Goal: Task Accomplishment & Management: Manage account settings

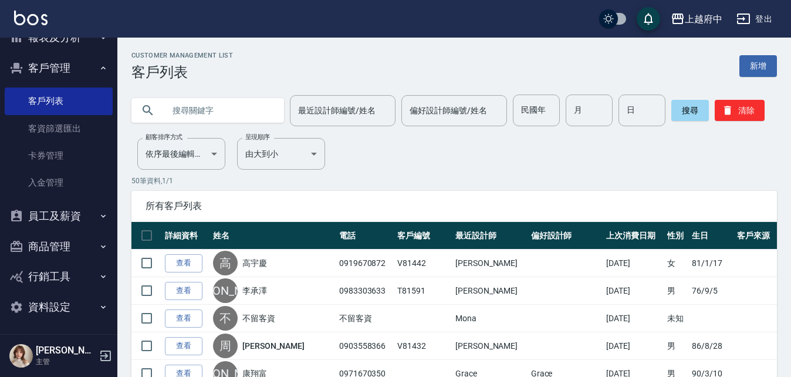
scroll to position [336, 0]
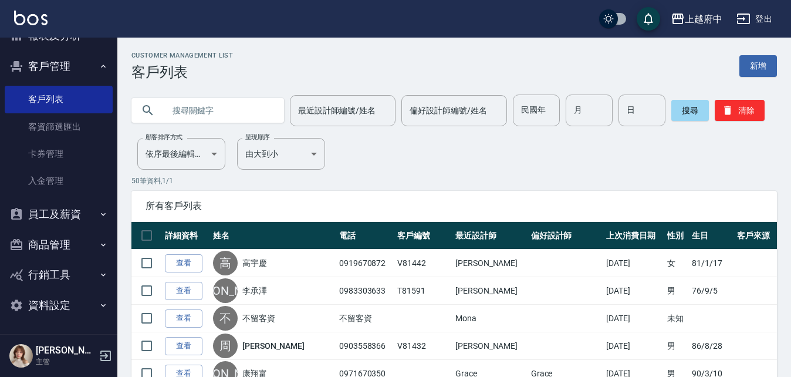
click at [53, 209] on button "員工及薪資" at bounding box center [59, 214] width 108 height 31
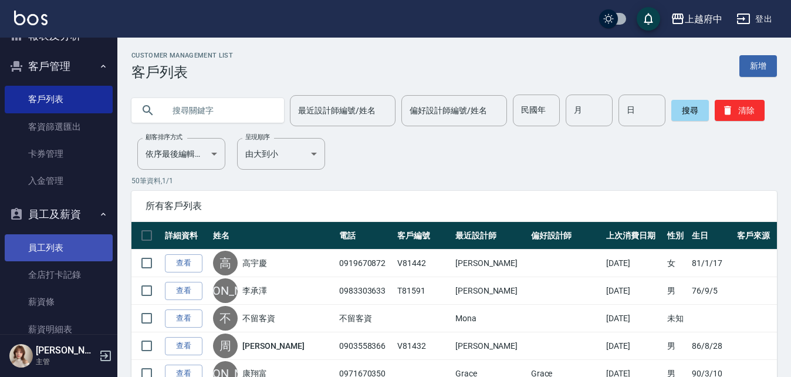
click at [43, 245] on link "員工列表" at bounding box center [59, 247] width 108 height 27
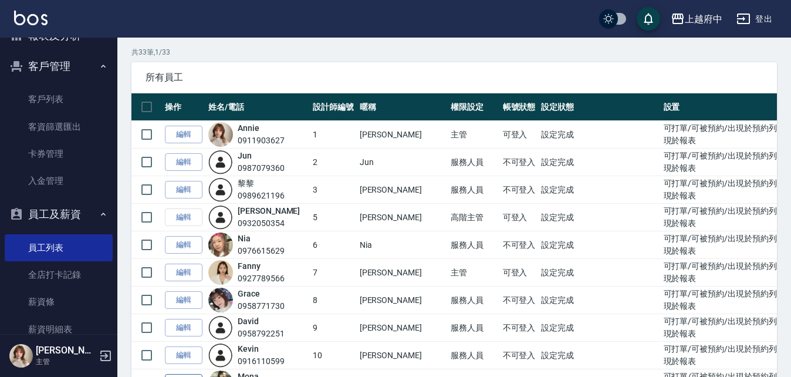
scroll to position [59, 0]
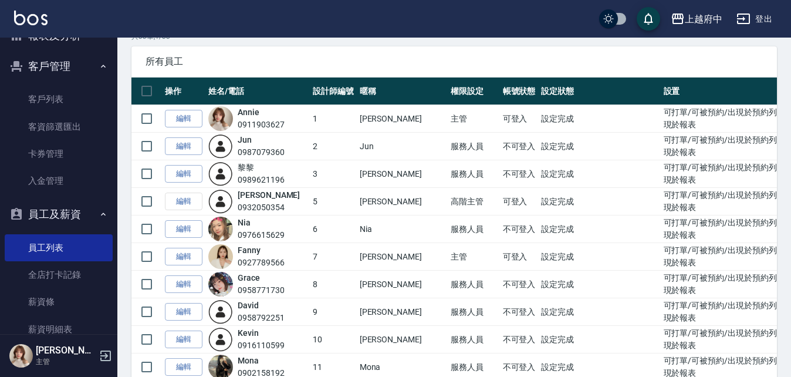
click at [61, 209] on button "員工及薪資" at bounding box center [59, 214] width 108 height 31
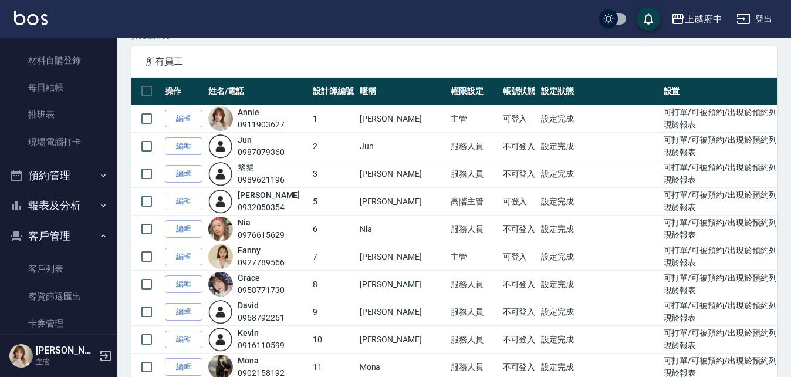
scroll to position [160, 0]
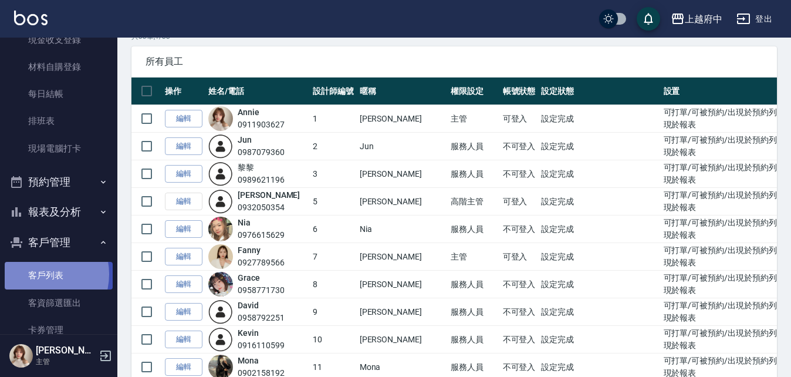
click at [38, 274] on link "客戶列表" at bounding box center [59, 275] width 108 height 27
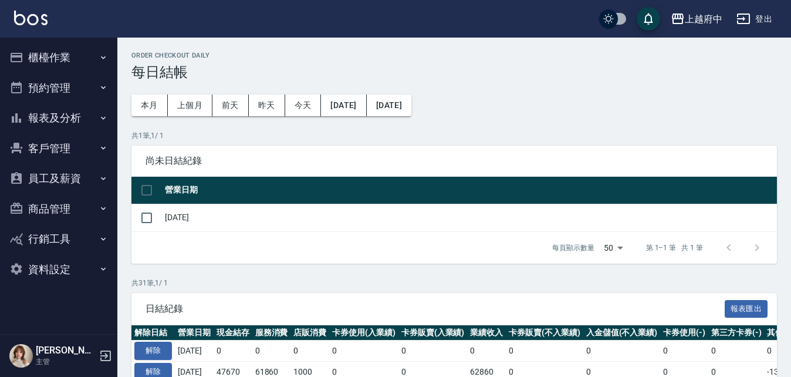
click at [53, 48] on button "櫃檯作業" at bounding box center [59, 57] width 108 height 31
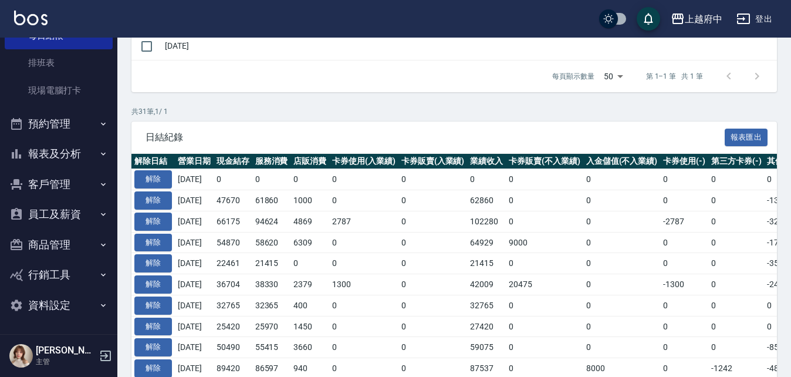
scroll to position [176, 0]
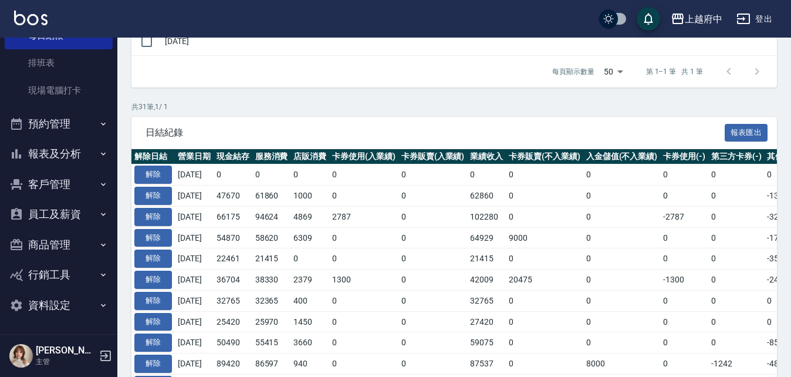
click at [51, 177] on button "客戶管理" at bounding box center [59, 184] width 108 height 31
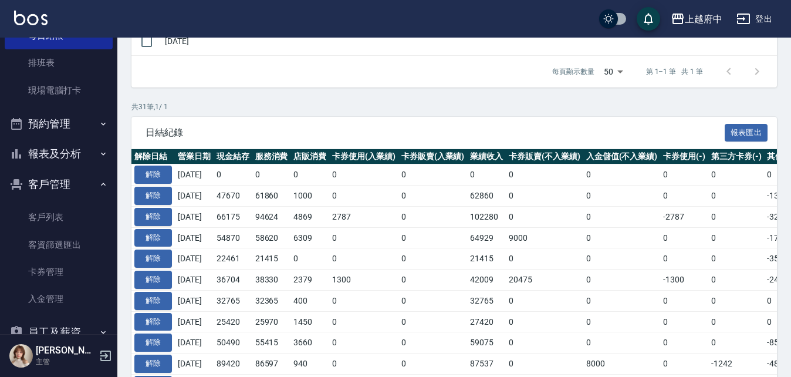
click at [51, 177] on button "客戶管理" at bounding box center [59, 184] width 108 height 31
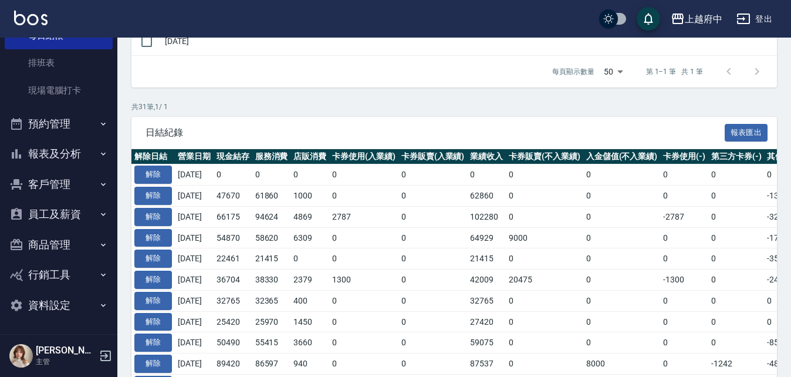
click at [46, 145] on button "報表及分析" at bounding box center [59, 153] width 108 height 31
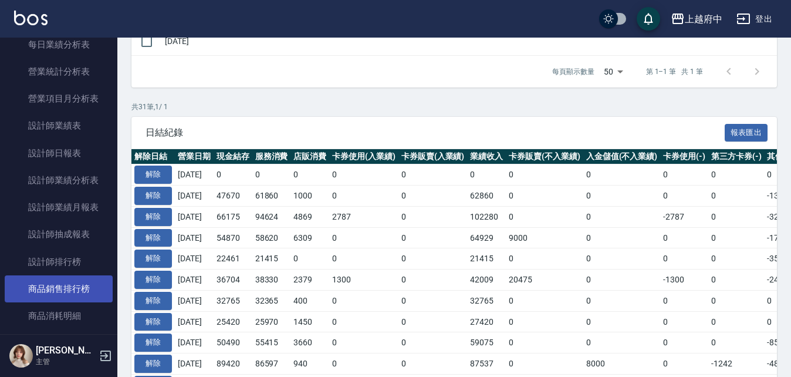
scroll to position [687, 0]
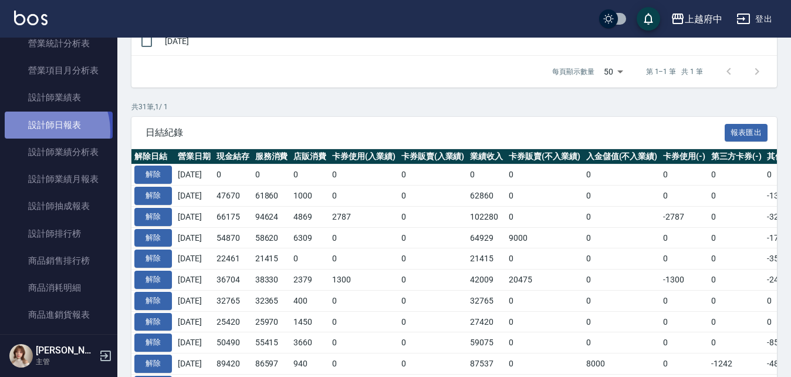
click at [41, 131] on link "設計師日報表" at bounding box center [59, 124] width 108 height 27
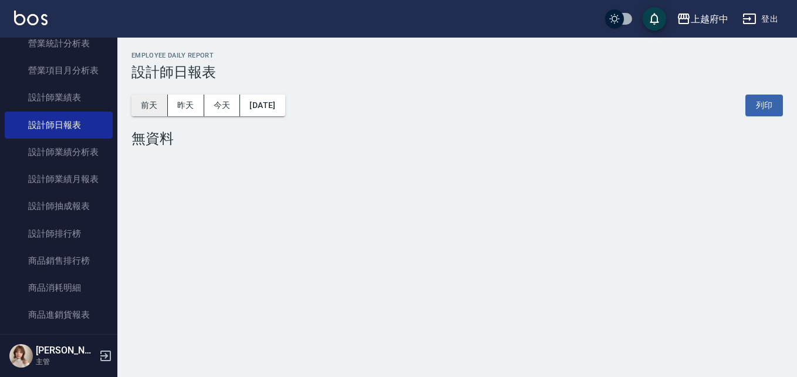
click at [134, 104] on button "前天" at bounding box center [149, 105] width 36 height 22
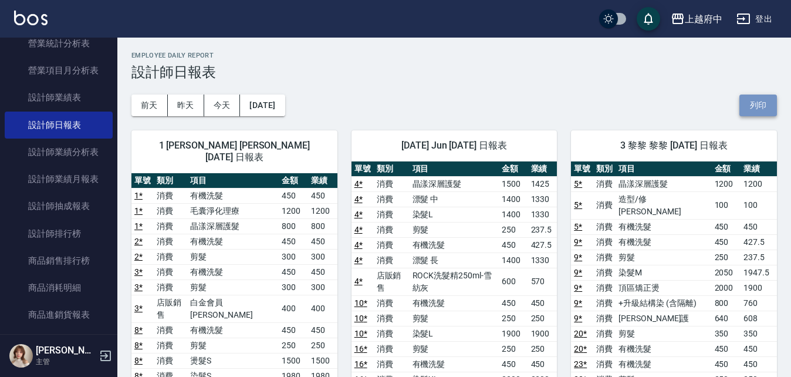
click at [761, 104] on button "列印" at bounding box center [758, 105] width 38 height 22
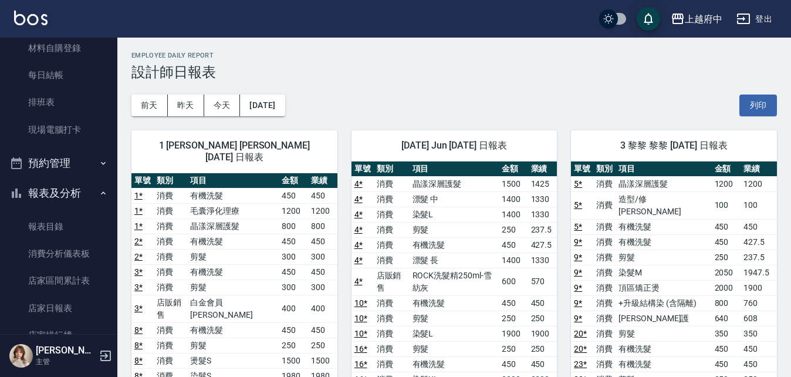
scroll to position [159, 0]
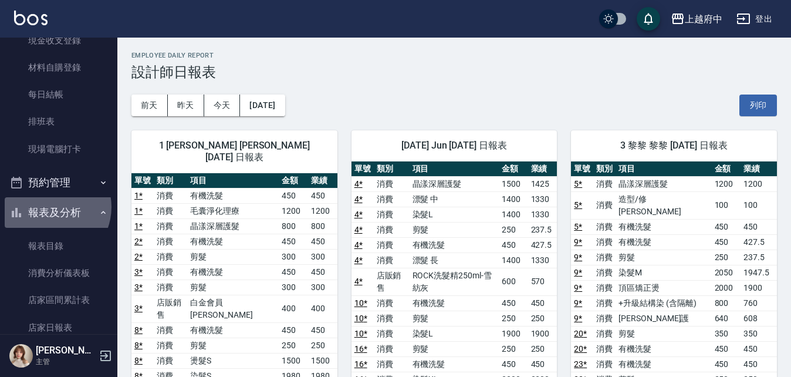
click at [49, 207] on button "報表及分析" at bounding box center [59, 212] width 108 height 31
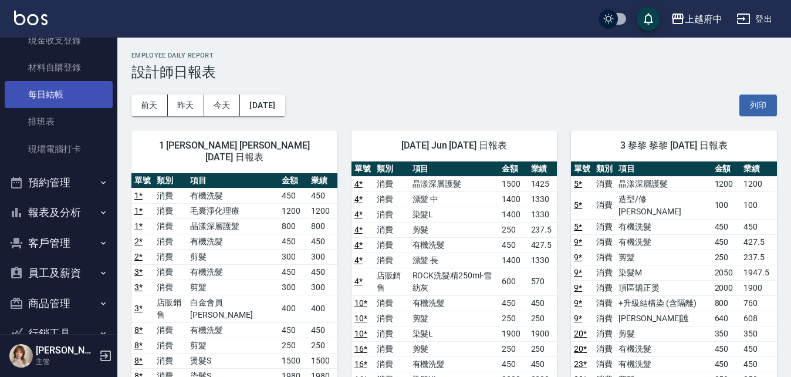
scroll to position [0, 0]
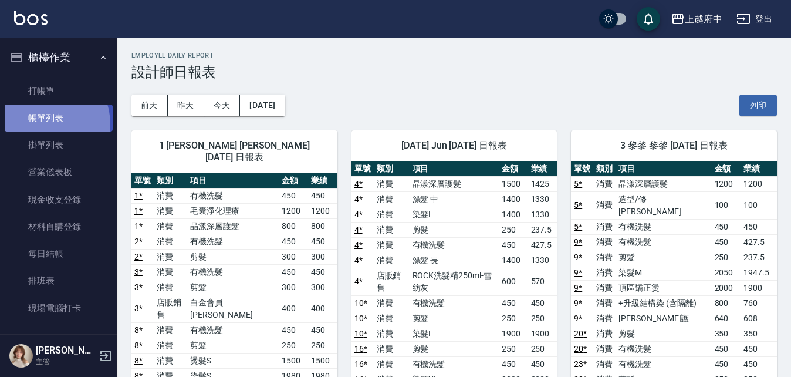
click at [43, 124] on link "帳單列表" at bounding box center [59, 117] width 108 height 27
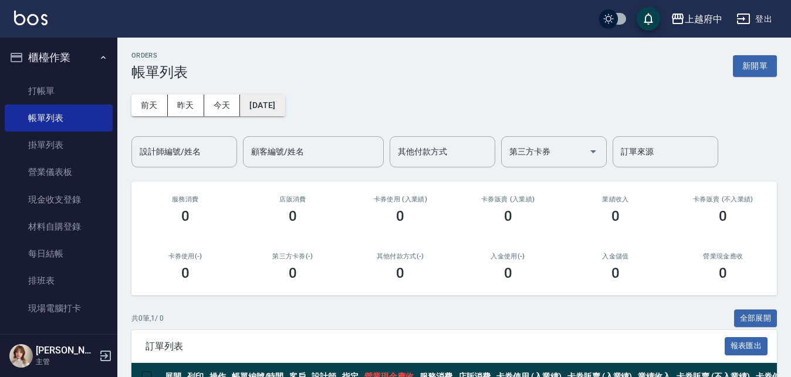
click at [271, 102] on button "[DATE]" at bounding box center [262, 105] width 45 height 22
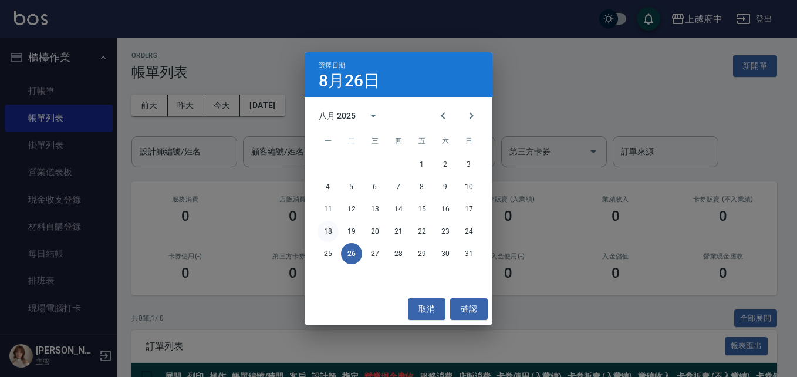
click at [327, 231] on button "18" at bounding box center [327, 231] width 21 height 21
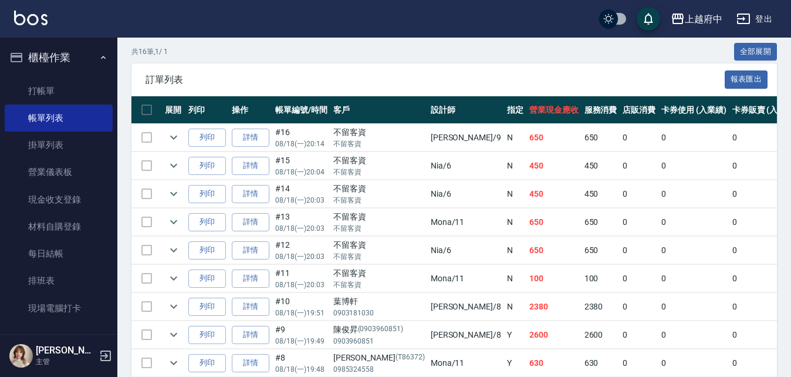
scroll to position [293, 0]
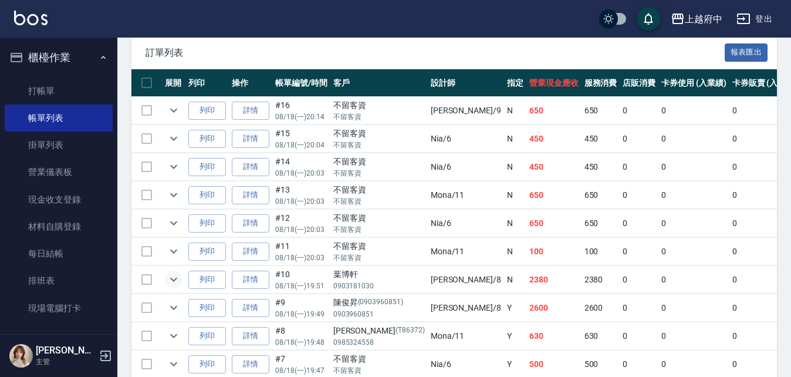
click at [174, 280] on icon "expand row" at bounding box center [173, 280] width 7 height 4
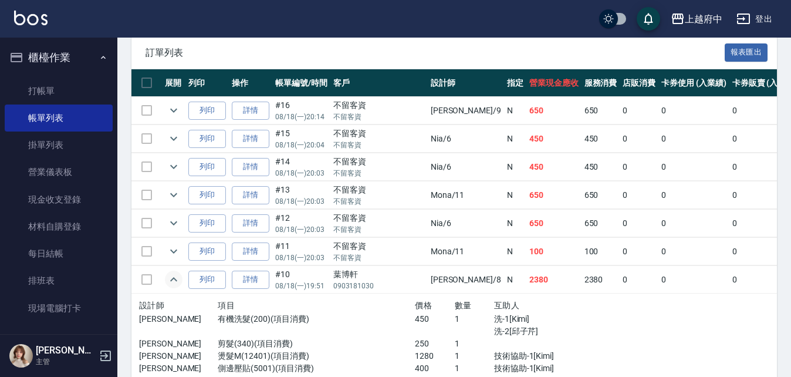
click at [167, 279] on icon "expand row" at bounding box center [174, 279] width 14 height 14
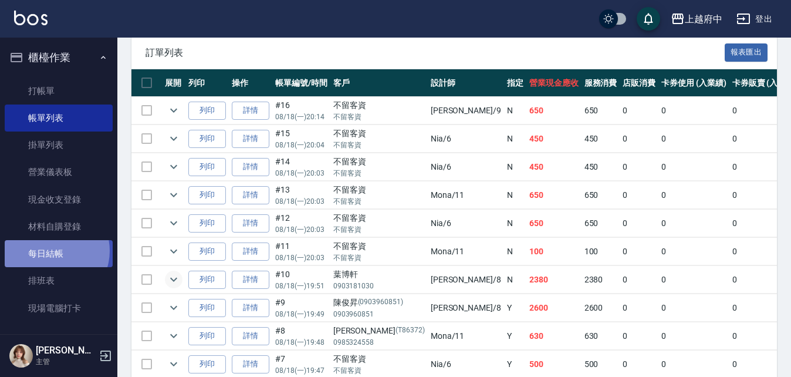
click at [50, 251] on link "每日結帳" at bounding box center [59, 253] width 108 height 27
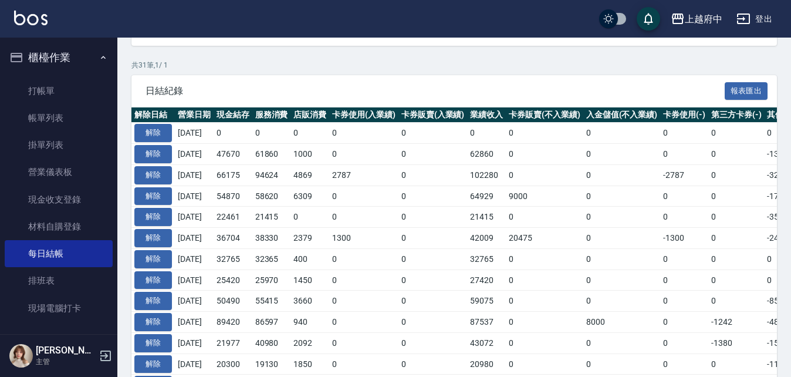
scroll to position [235, 0]
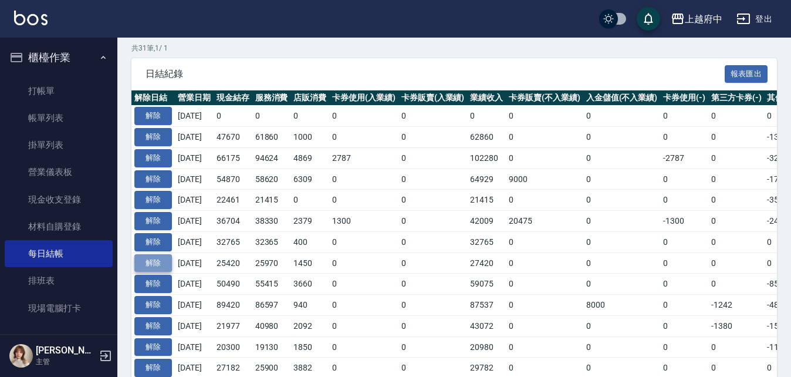
click at [154, 265] on button "解除" at bounding box center [153, 263] width 38 height 18
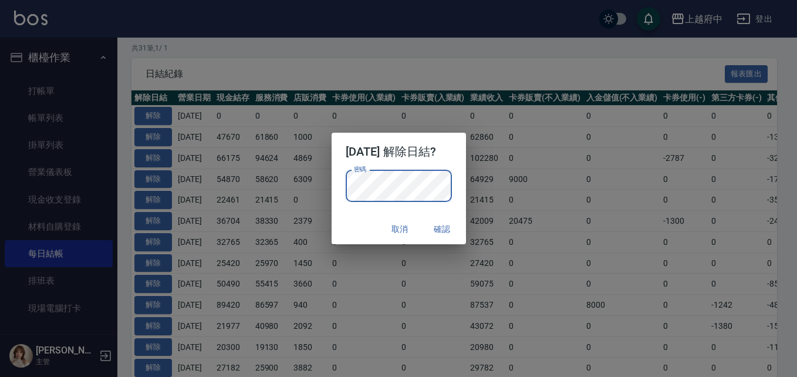
click at [356, 225] on div "取消 確認" at bounding box center [398, 229] width 134 height 31
click at [450, 225] on button "確認" at bounding box center [443, 229] width 38 height 22
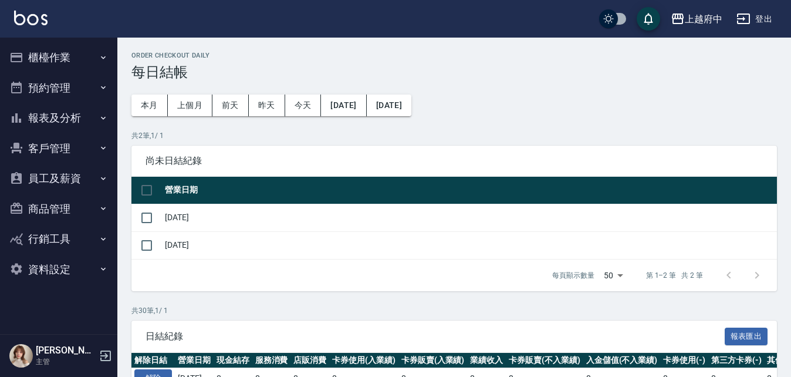
click at [49, 54] on button "櫃檯作業" at bounding box center [59, 57] width 108 height 31
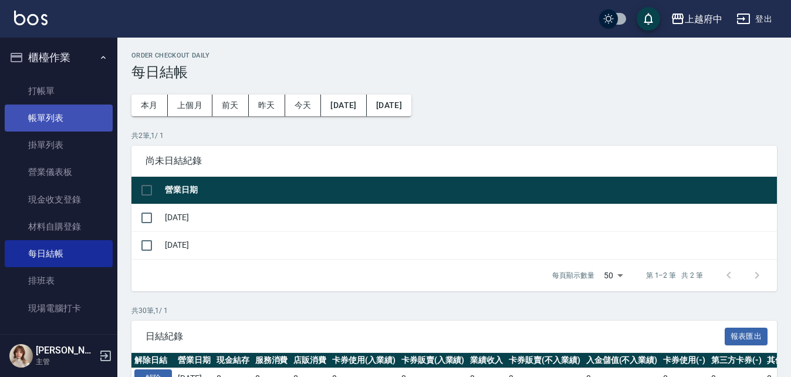
click at [36, 121] on link "帳單列表" at bounding box center [59, 117] width 108 height 27
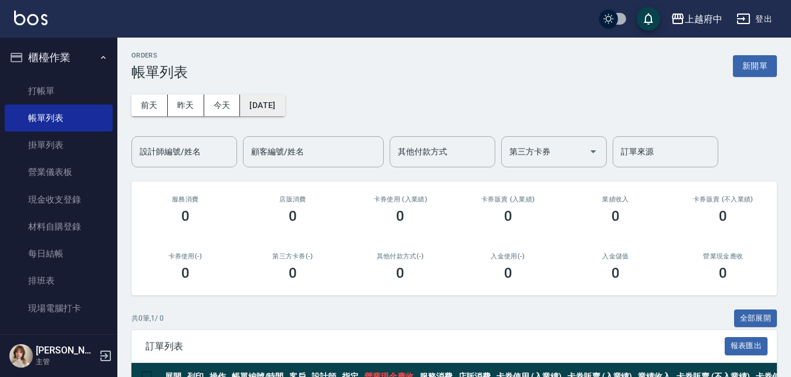
click at [279, 107] on button "[DATE]" at bounding box center [262, 105] width 45 height 22
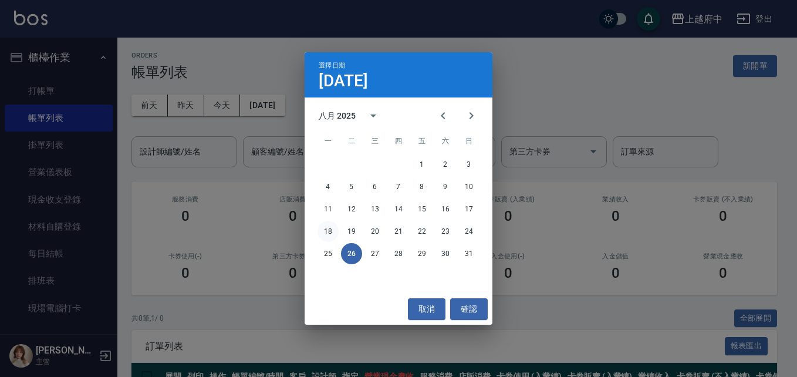
click at [329, 229] on button "18" at bounding box center [327, 231] width 21 height 21
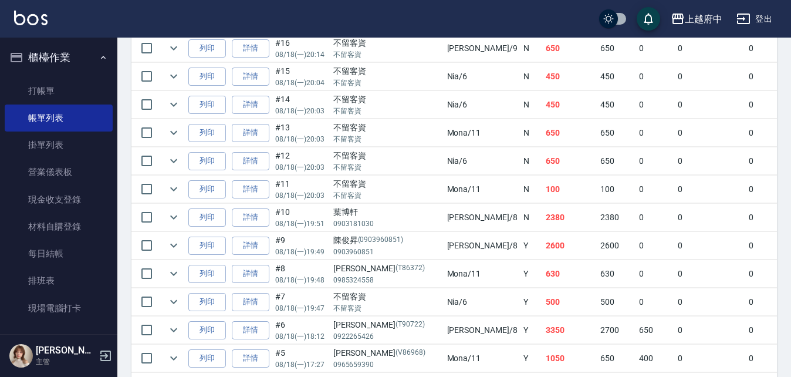
scroll to position [352, 0]
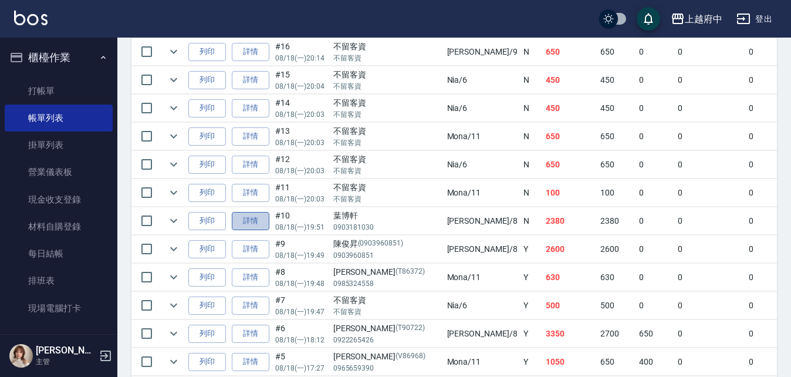
click at [247, 225] on link "詳情" at bounding box center [251, 221] width 38 height 18
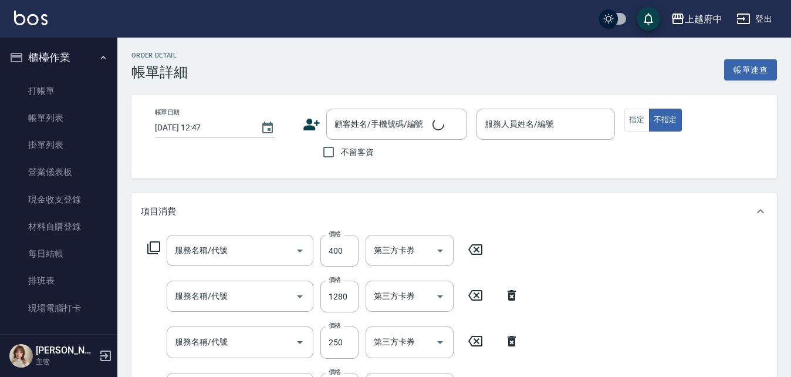
type input "2025/08/18 19:51"
type input "江驊侑-8"
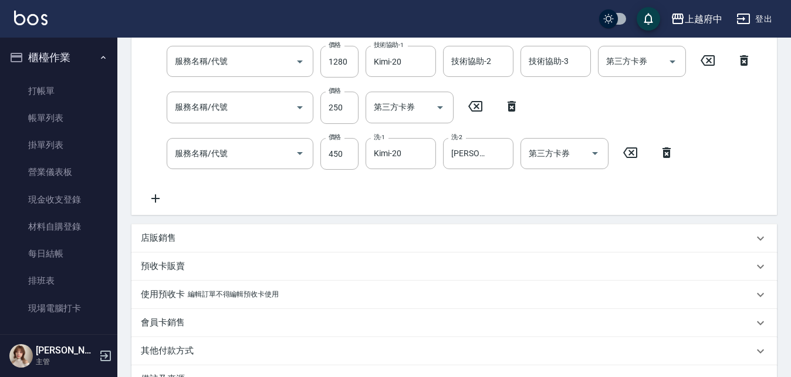
type input "側邊壓貼(5001)"
type input "燙髮M(12401)"
type input "剪髮(340)"
type input "有機洗髮(200)"
type input "葉博軒/0903181030/"
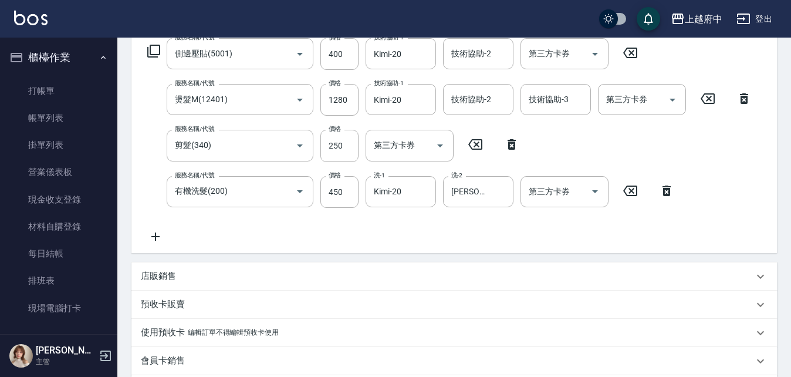
scroll to position [176, 0]
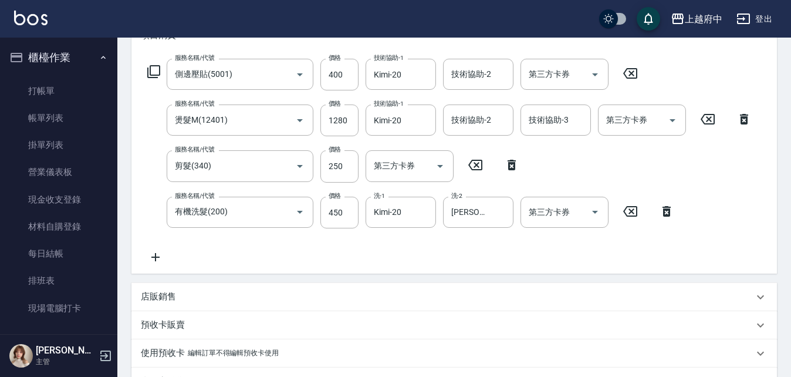
click at [710, 123] on icon at bounding box center [707, 119] width 29 height 14
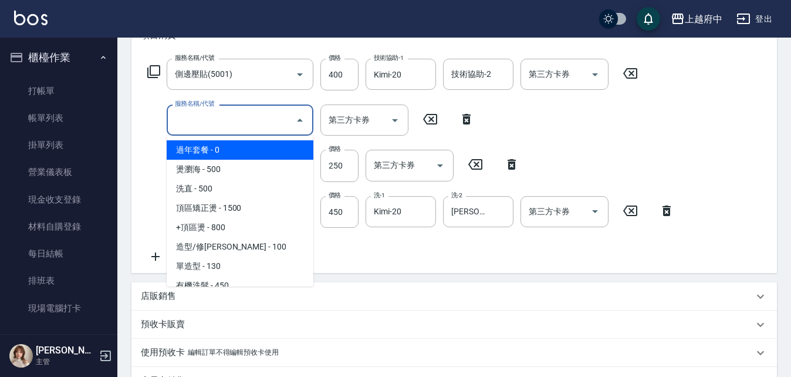
click at [198, 117] on input "服務名稱/代號" at bounding box center [231, 120] width 119 height 21
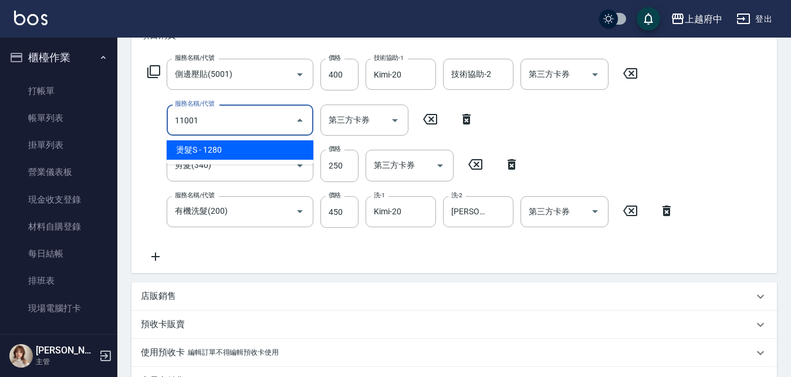
type input "燙髮S(11001)"
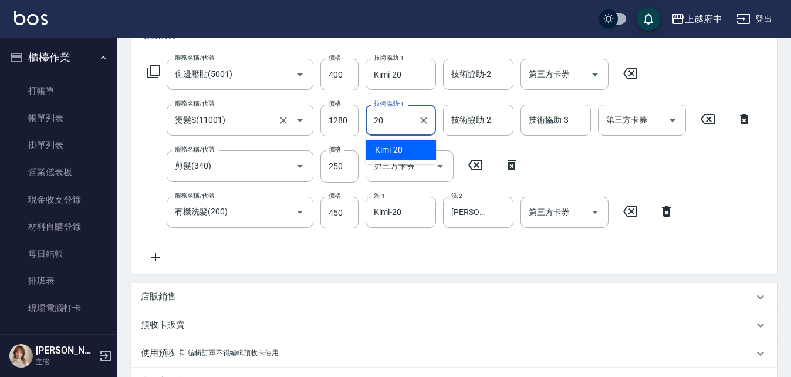
type input "Kimi-20"
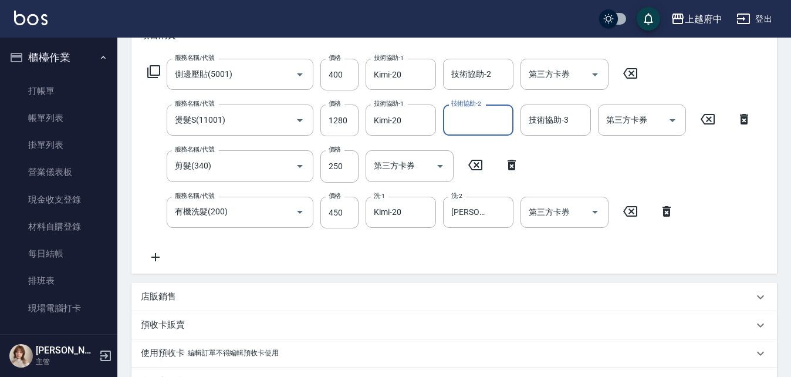
click at [422, 252] on div "服務名稱/代號 側邊壓貼(5001) 服務名稱/代號 價格 400 價格 技術協助-1 Kimi-20 技術協助-1 技術協助-2 技術協助-2 第三方卡券 …" at bounding box center [450, 161] width 618 height 205
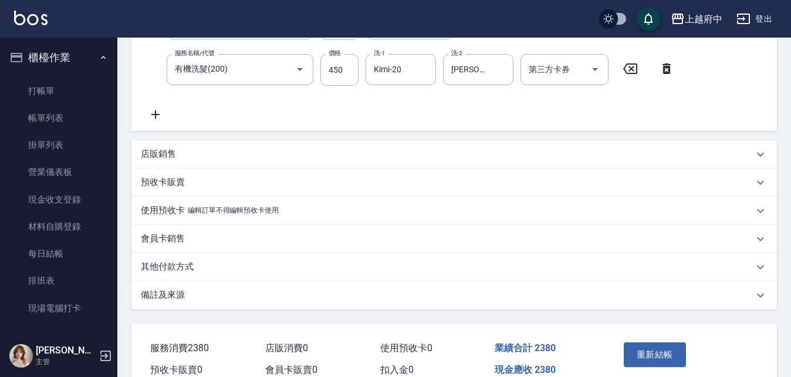
scroll to position [378, 0]
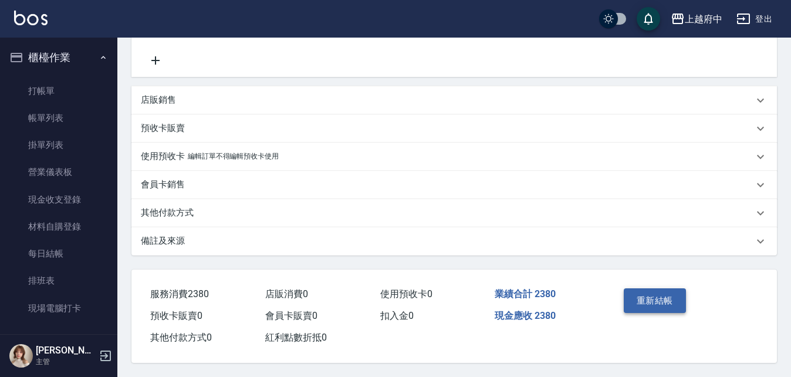
click at [653, 292] on button "重新結帳" at bounding box center [655, 300] width 62 height 25
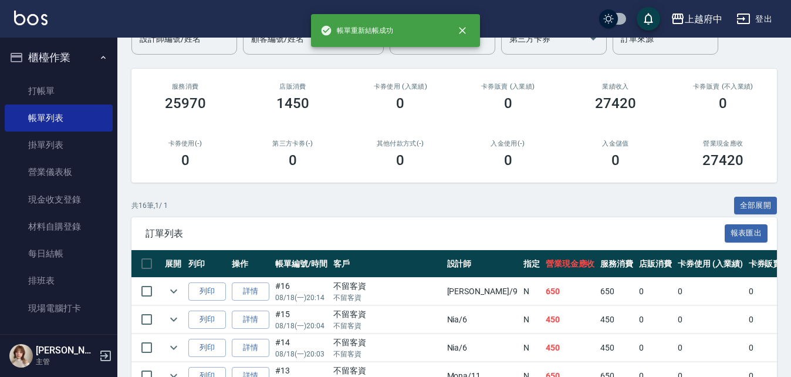
scroll to position [117, 0]
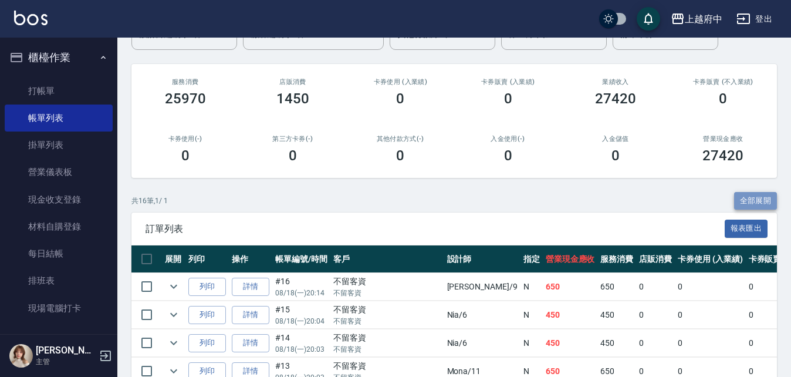
click at [750, 202] on button "全部展開" at bounding box center [755, 201] width 43 height 18
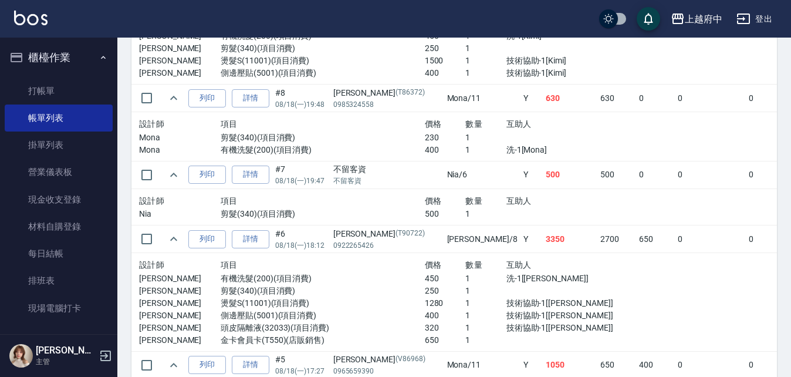
scroll to position [857, 0]
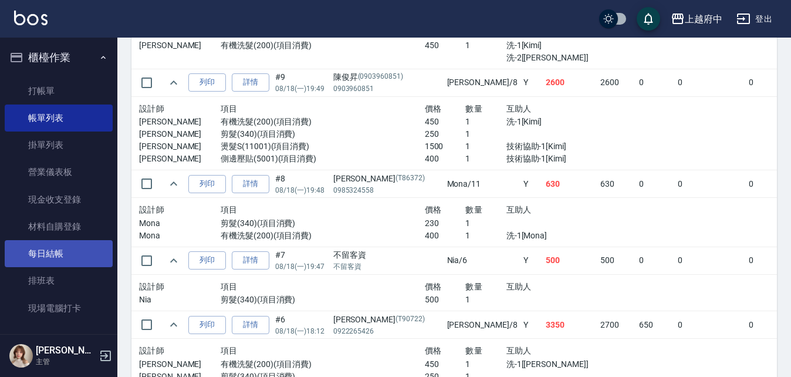
drag, startPoint x: 32, startPoint y: 243, endPoint x: 25, endPoint y: 249, distance: 9.2
click at [32, 243] on link "每日結帳" at bounding box center [59, 253] width 108 height 27
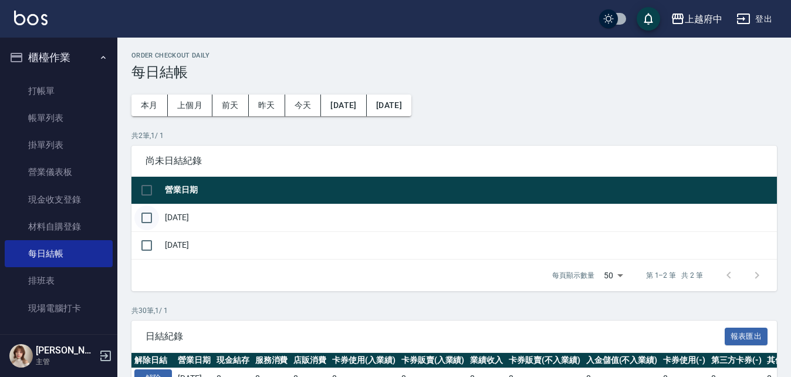
click at [145, 217] on input "checkbox" at bounding box center [146, 217] width 25 height 25
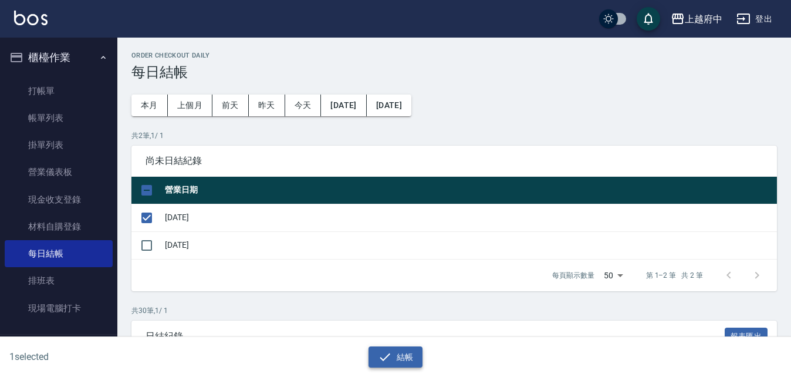
click at [391, 356] on icon "button" at bounding box center [385, 357] width 14 height 14
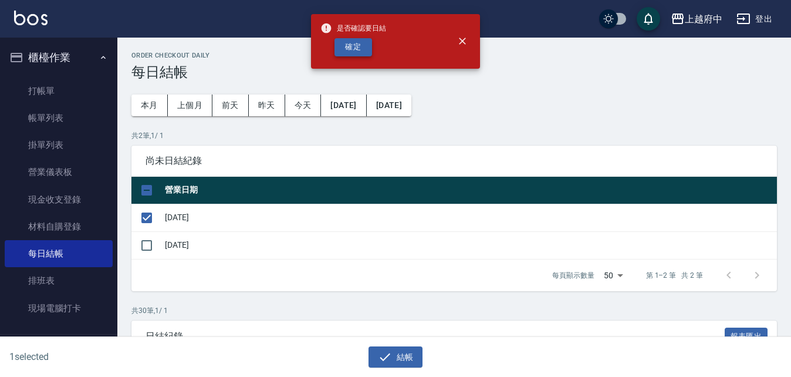
click at [341, 47] on button "確定" at bounding box center [353, 47] width 38 height 18
checkbox input "false"
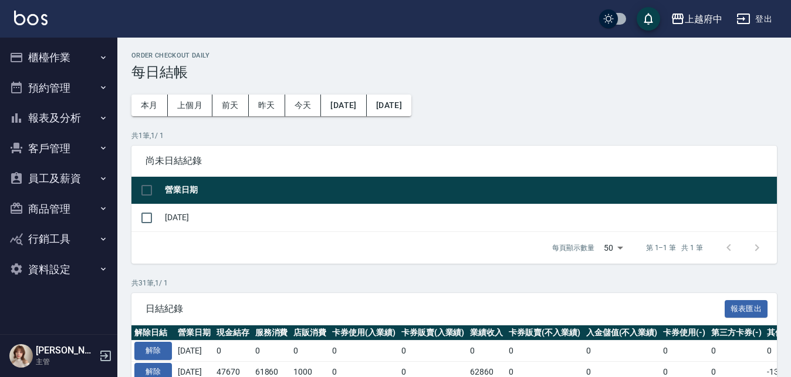
click at [51, 50] on button "櫃檯作業" at bounding box center [59, 57] width 108 height 31
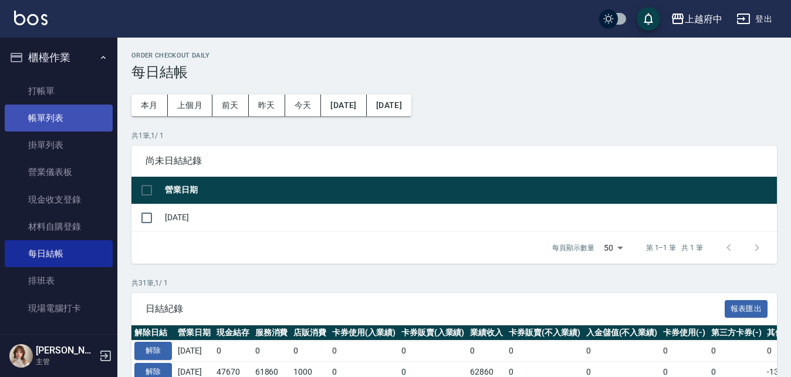
click at [49, 114] on link "帳單列表" at bounding box center [59, 117] width 108 height 27
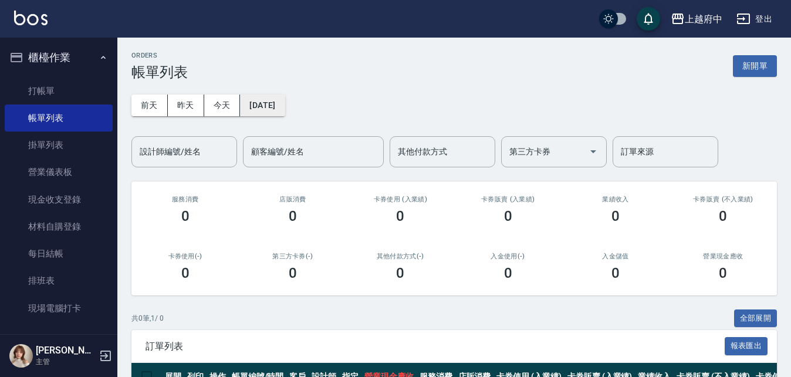
click at [269, 102] on button "[DATE]" at bounding box center [262, 105] width 45 height 22
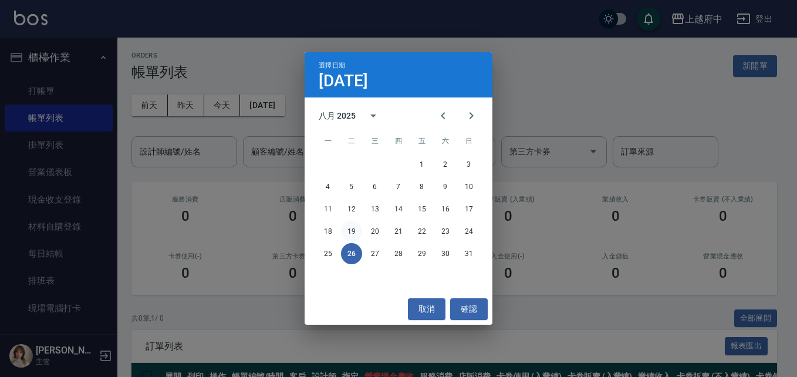
click at [351, 229] on button "19" at bounding box center [351, 231] width 21 height 21
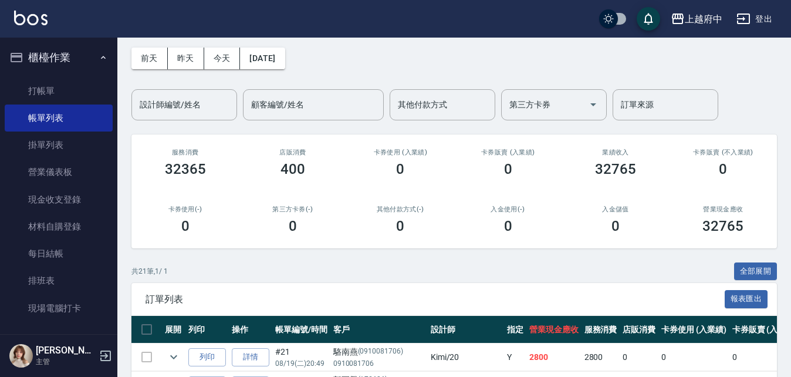
scroll to position [176, 0]
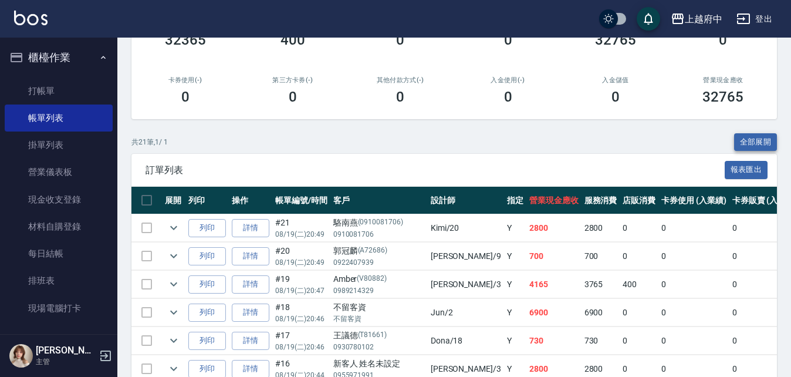
click at [753, 141] on button "全部展開" at bounding box center [755, 142] width 43 height 18
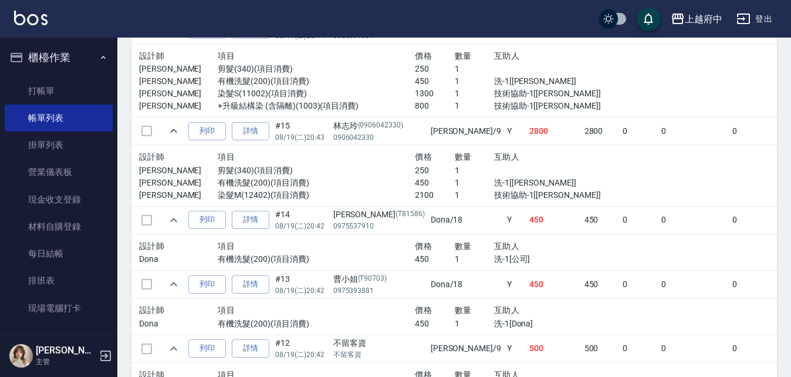
scroll to position [821, 0]
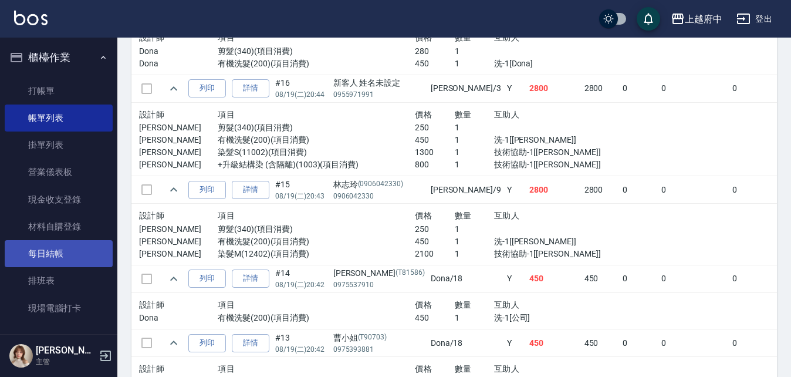
click at [49, 255] on link "每日結帳" at bounding box center [59, 253] width 108 height 27
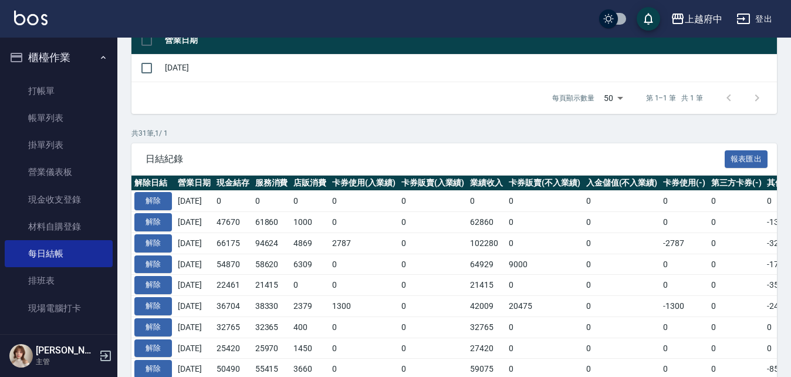
scroll to position [176, 0]
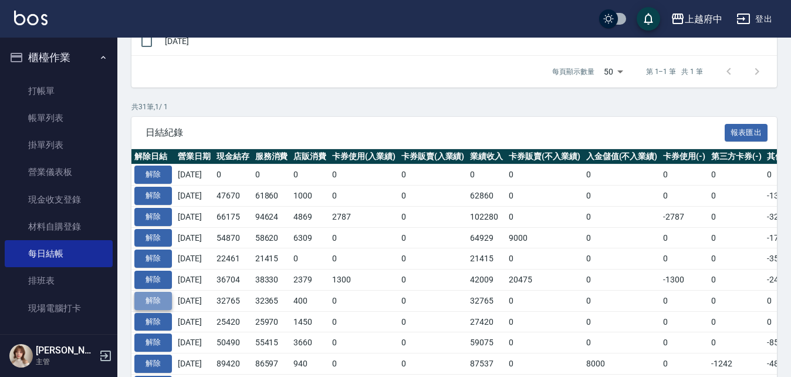
click at [159, 300] on button "解除" at bounding box center [153, 301] width 38 height 18
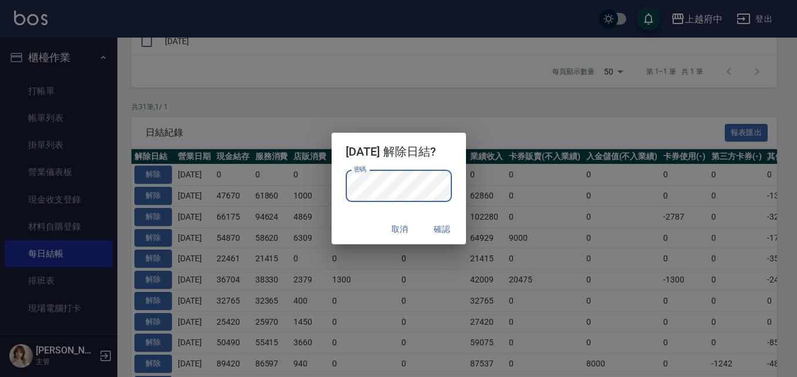
click at [358, 216] on div "取消 確認" at bounding box center [398, 229] width 134 height 31
click at [454, 224] on button "確認" at bounding box center [443, 229] width 38 height 22
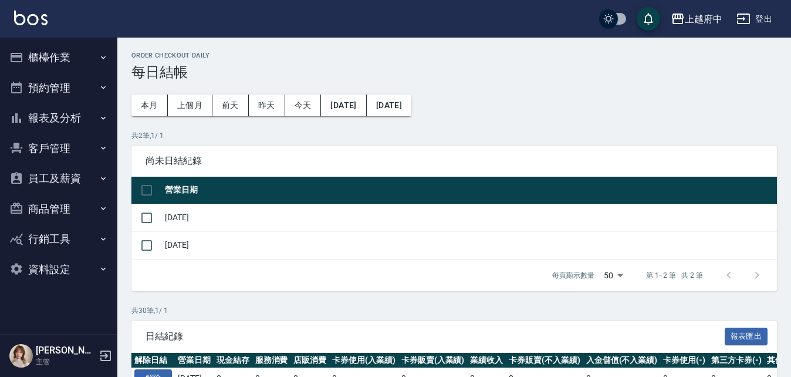
click at [48, 55] on button "櫃檯作業" at bounding box center [59, 57] width 108 height 31
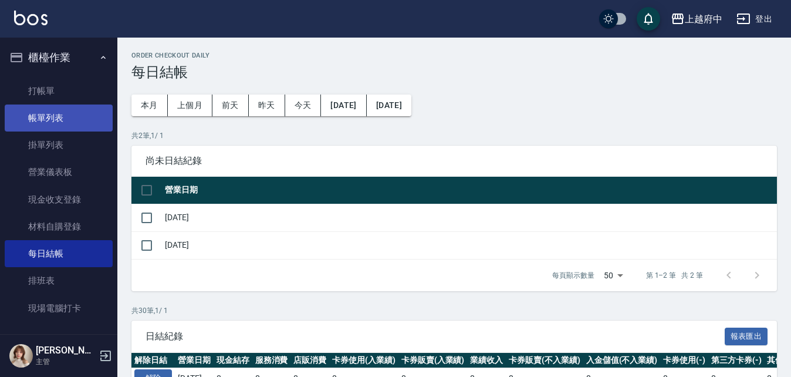
click at [43, 115] on link "帳單列表" at bounding box center [59, 117] width 108 height 27
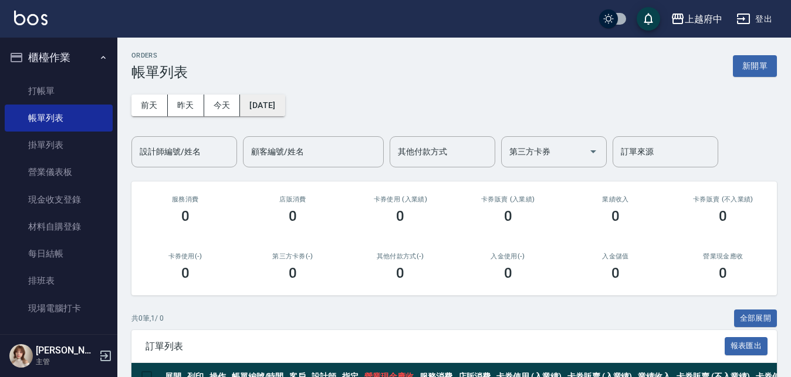
click at [285, 107] on button "[DATE]" at bounding box center [262, 105] width 45 height 22
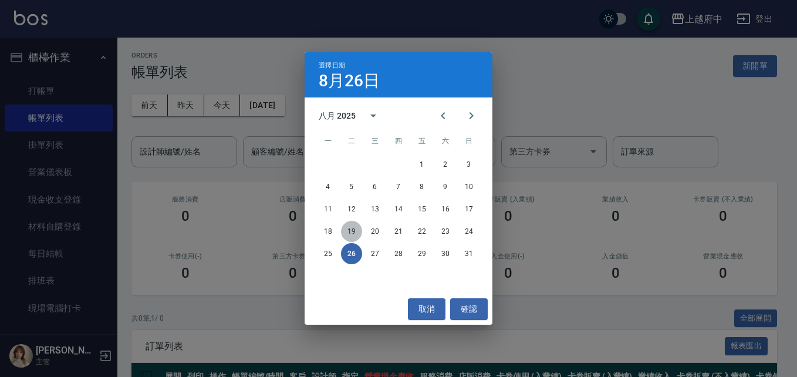
click at [355, 231] on button "19" at bounding box center [351, 231] width 21 height 21
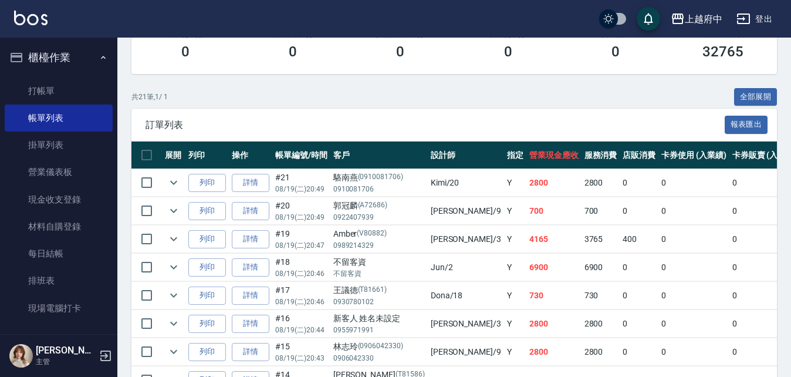
scroll to position [176, 0]
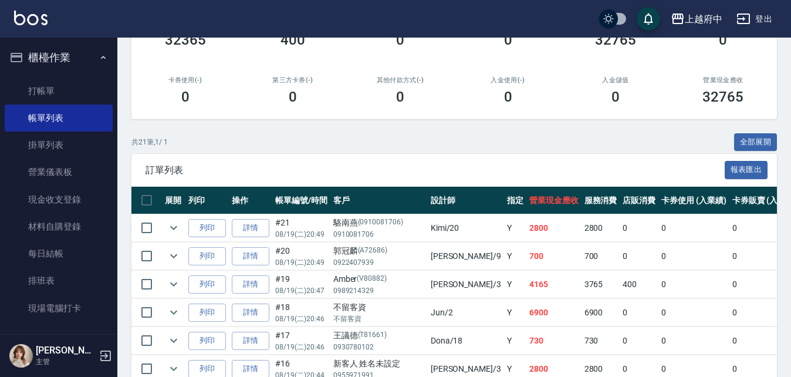
click at [742, 132] on div "ORDERS 帳單列表 新開單 [DATE] [DATE] [DATE] [DATE] 設計師編號/姓名 設計師編號/姓名 顧客編號/姓名 顧客編號/姓名 其…" at bounding box center [454, 357] width 674 height 990
click at [741, 141] on button "全部展開" at bounding box center [755, 142] width 43 height 18
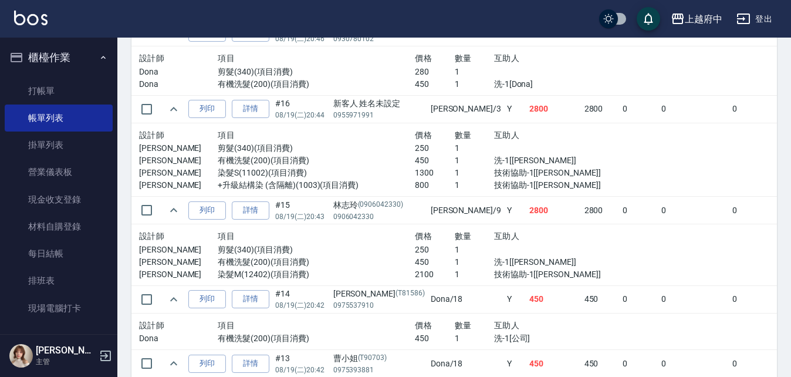
scroll to position [821, 0]
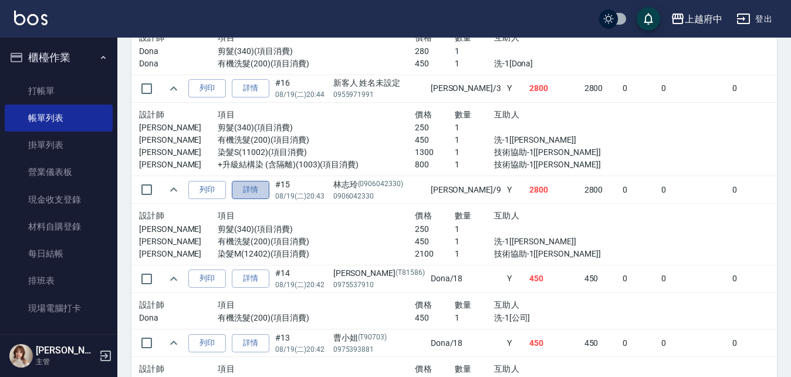
click at [259, 189] on link "詳情" at bounding box center [251, 190] width 38 height 18
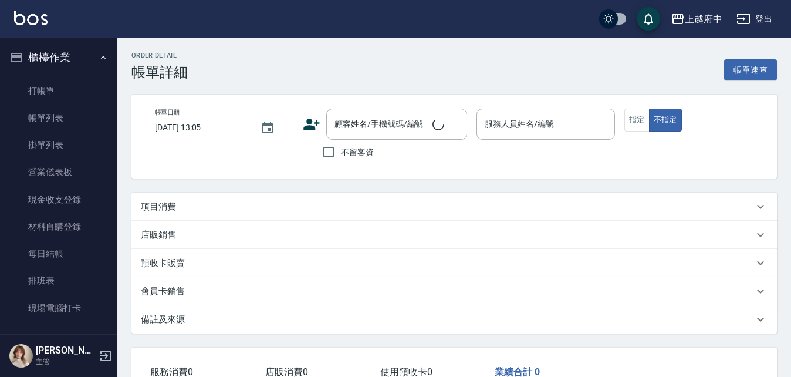
type input "2025/08/19 20:43"
type input "David-9"
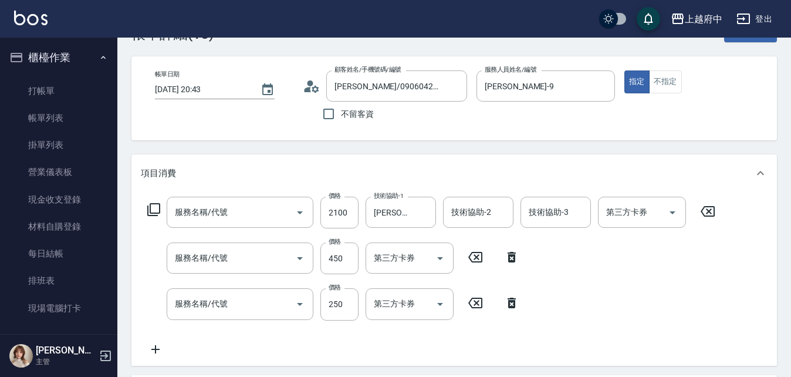
type input "林志玲/0906042330/0906042330"
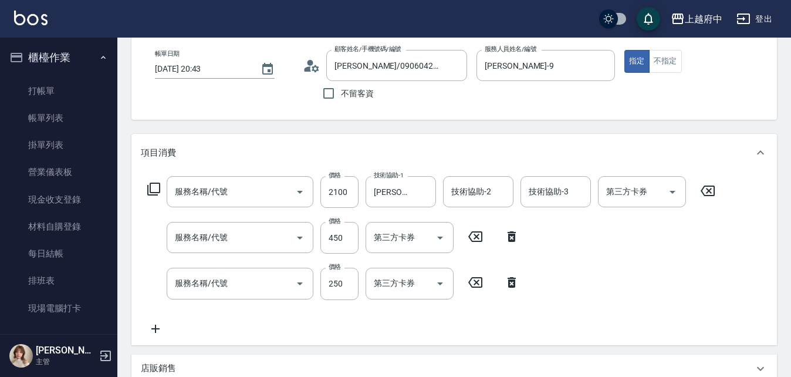
type input "染髮M(12402)"
type input "有機洗髮(200)"
type input "剪髮(340)"
click at [407, 191] on input "David-9" at bounding box center [392, 191] width 42 height 21
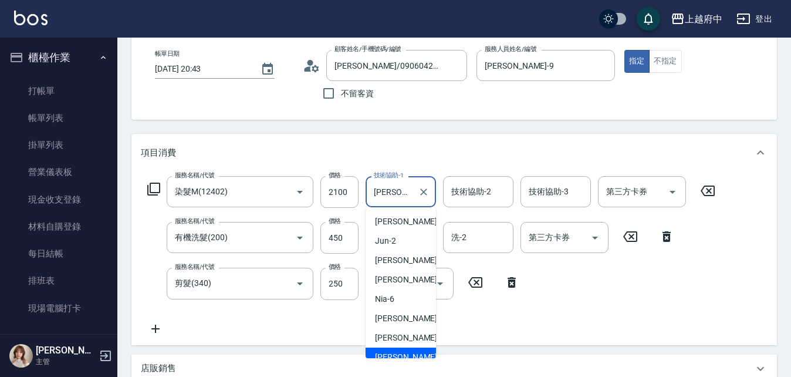
scroll to position [9, 0]
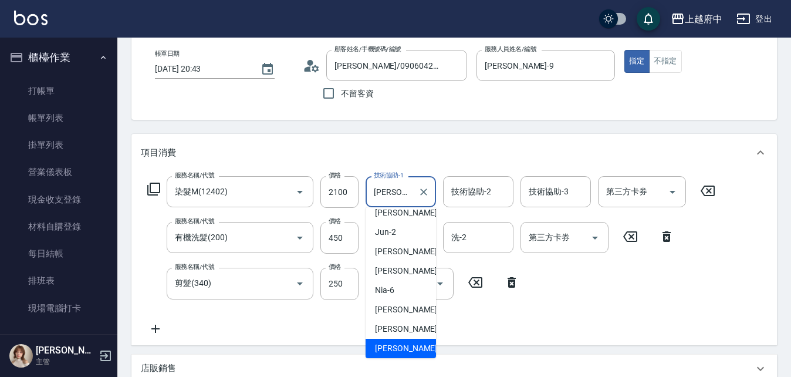
drag, startPoint x: 407, startPoint y: 191, endPoint x: 359, endPoint y: 194, distance: 47.6
click at [359, 194] on div "服務名稱/代號 染髮M(12402) 服務名稱/代號 價格 2100 價格 技術協助-1 David-9 技術協助-1 技術協助-2 技術協助-2 技術協助-…" at bounding box center [431, 192] width 581 height 32
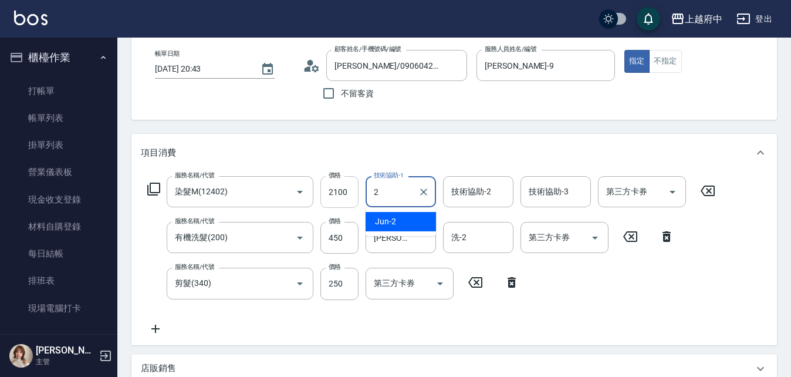
scroll to position [0, 0]
type input "Kimi-20"
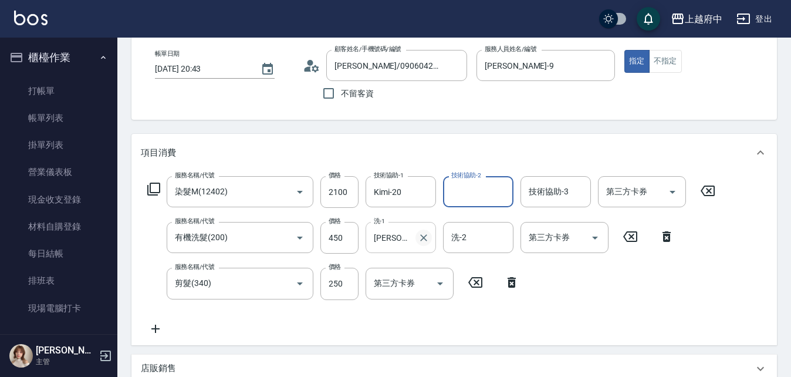
click at [426, 242] on icon "Clear" at bounding box center [424, 238] width 12 height 12
click at [381, 236] on input "洗-1" at bounding box center [401, 237] width 60 height 21
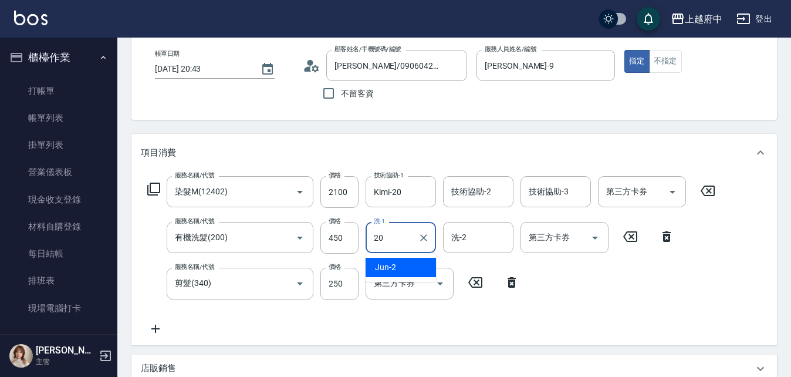
type input "Kimi-20"
click at [529, 326] on div "服務名稱/代號 染髮M(12402) 服務名稱/代號 價格 2100 價格 技術協助-1 Kimi-20 技術協助-1 技術協助-2 技術協助-2 技術協助-…" at bounding box center [431, 255] width 581 height 159
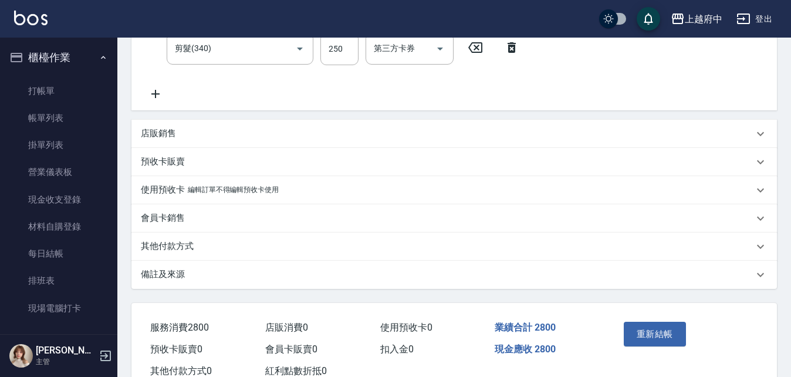
scroll to position [332, 0]
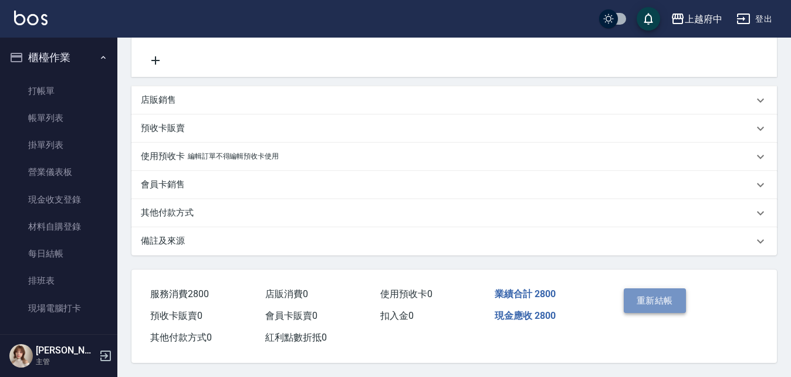
click at [659, 288] on button "重新結帳" at bounding box center [655, 300] width 62 height 25
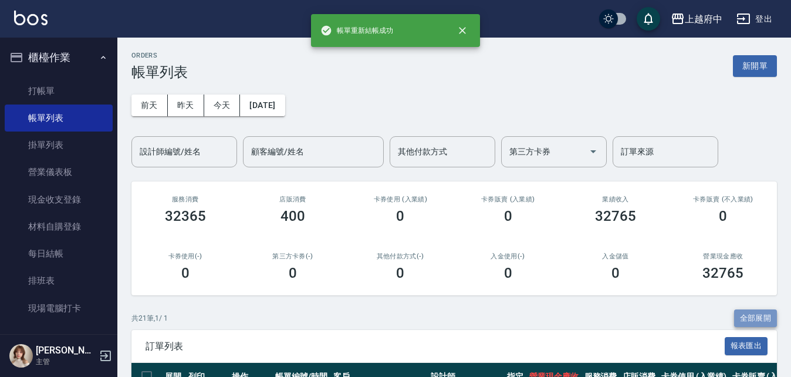
click at [753, 317] on button "全部展開" at bounding box center [755, 318] width 43 height 18
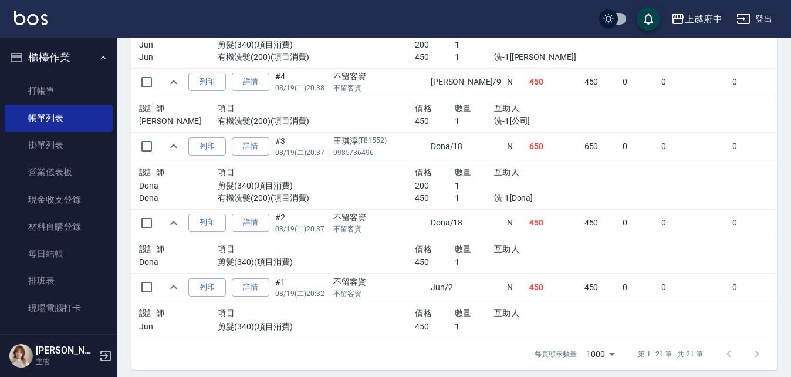
scroll to position [1750, 0]
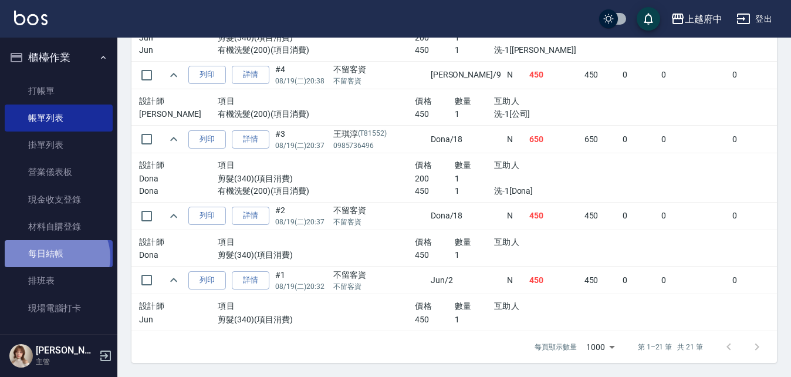
drag, startPoint x: 56, startPoint y: 257, endPoint x: 53, endPoint y: 265, distance: 8.2
click at [56, 257] on link "每日結帳" at bounding box center [59, 253] width 108 height 27
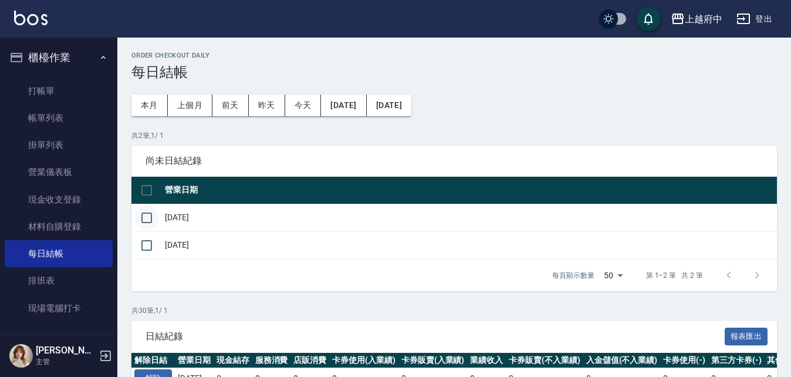
click at [148, 218] on input "checkbox" at bounding box center [146, 217] width 25 height 25
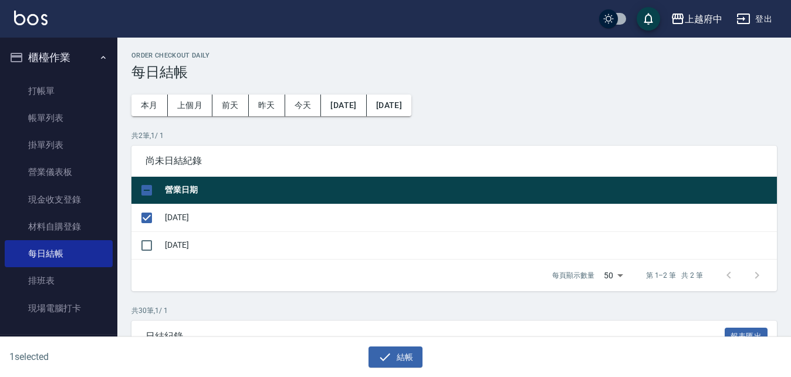
drag, startPoint x: 414, startPoint y: 356, endPoint x: 434, endPoint y: 342, distance: 23.6
click at [414, 356] on button "結帳" at bounding box center [395, 357] width 55 height 22
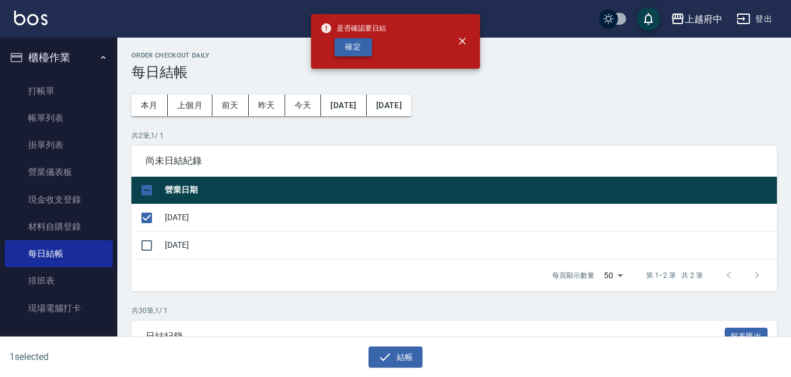
click at [351, 44] on button "確定" at bounding box center [353, 47] width 38 height 18
checkbox input "false"
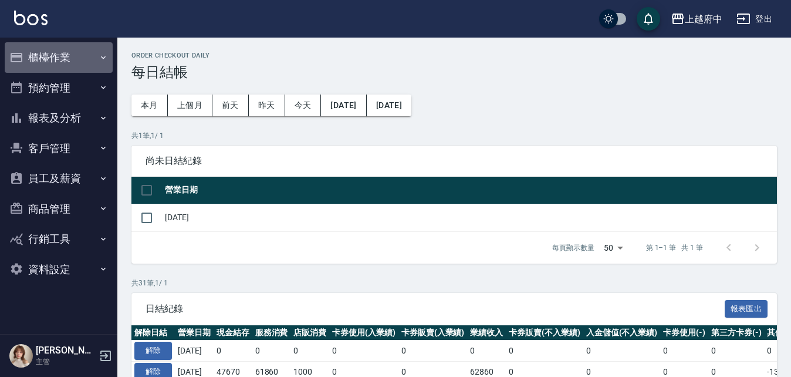
click at [38, 52] on button "櫃檯作業" at bounding box center [59, 57] width 108 height 31
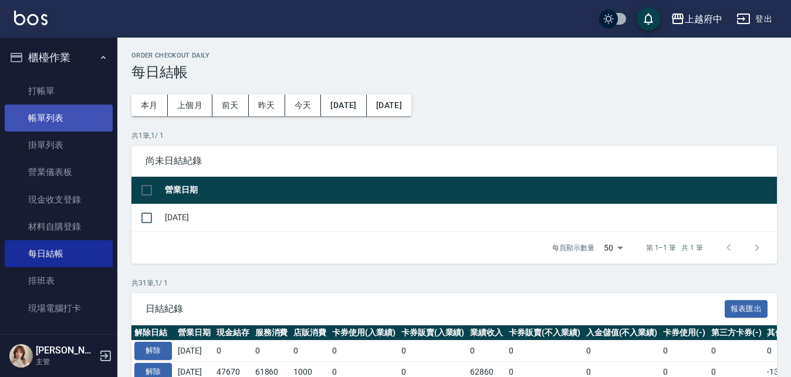
click at [42, 111] on link "帳單列表" at bounding box center [59, 117] width 108 height 27
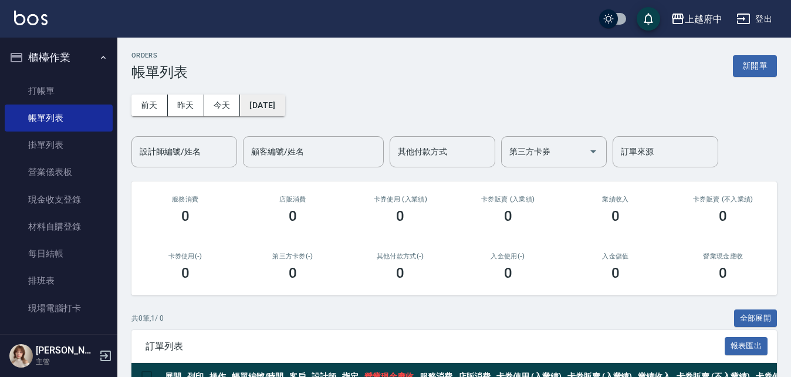
click at [275, 100] on button "[DATE]" at bounding box center [262, 105] width 45 height 22
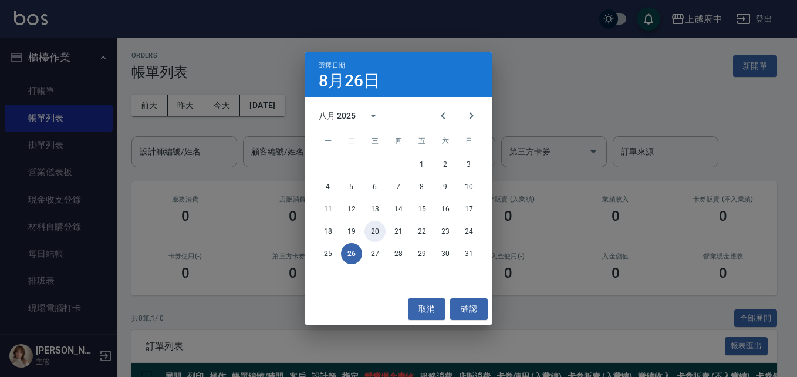
click at [369, 230] on button "20" at bounding box center [374, 231] width 21 height 21
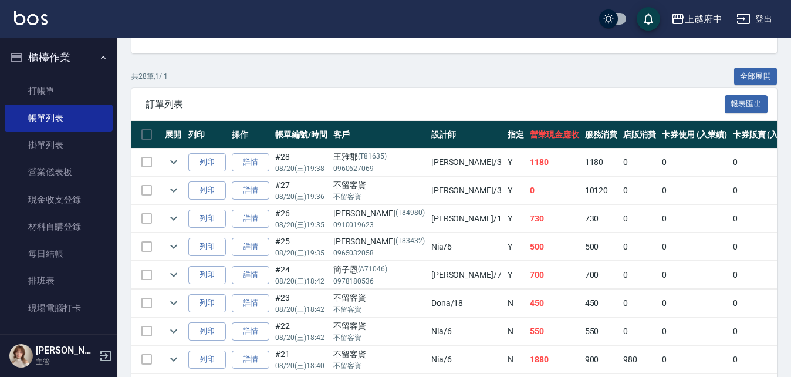
scroll to position [176, 0]
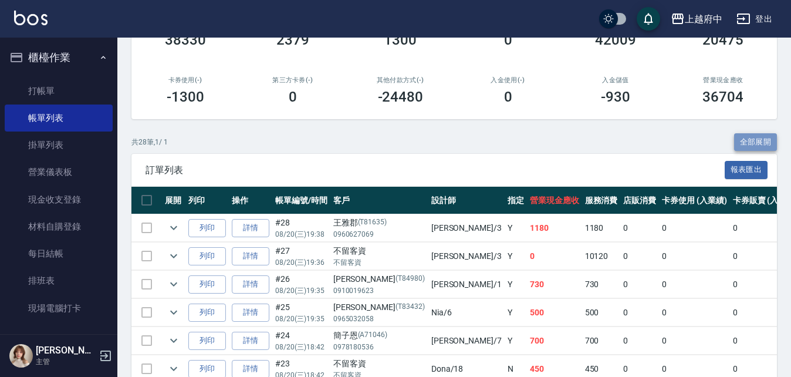
click at [759, 144] on button "全部展開" at bounding box center [755, 142] width 43 height 18
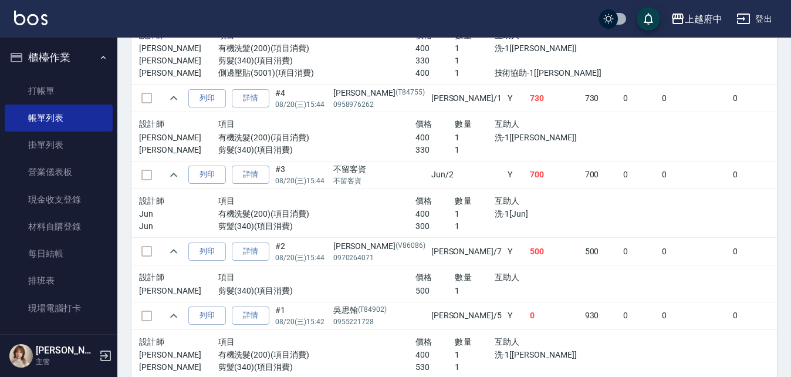
scroll to position [2406, 0]
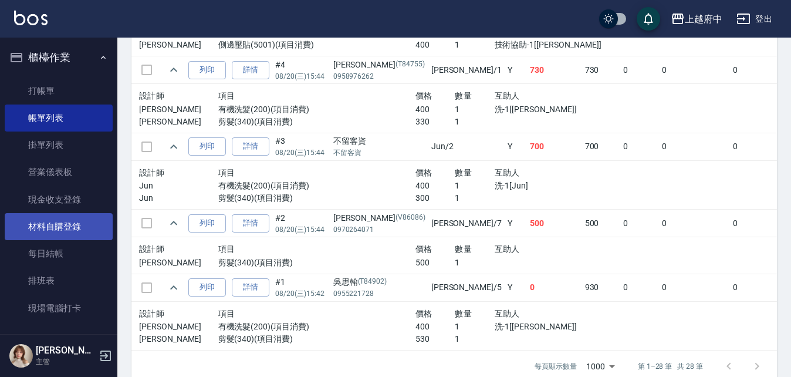
drag, startPoint x: 57, startPoint y: 243, endPoint x: 69, endPoint y: 236, distance: 13.7
click at [57, 243] on link "每日結帳" at bounding box center [59, 253] width 108 height 27
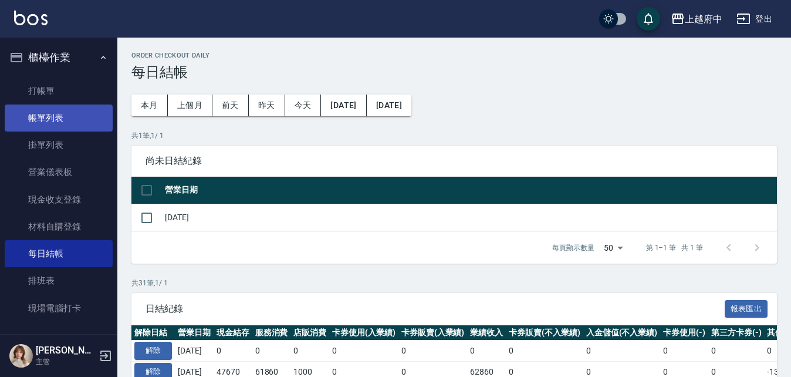
click at [43, 123] on link "帳單列表" at bounding box center [59, 117] width 108 height 27
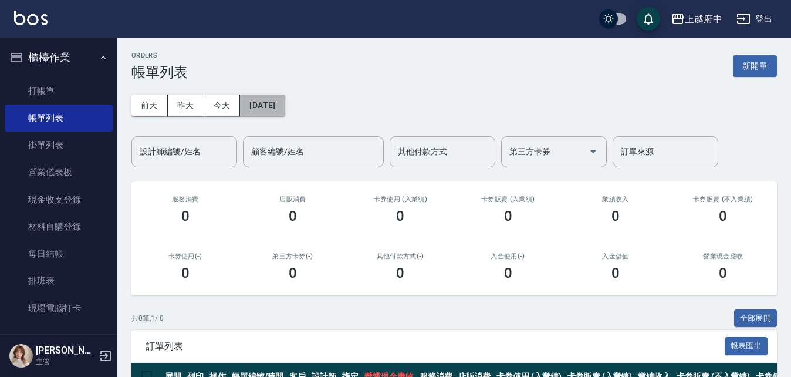
click at [267, 104] on button "[DATE]" at bounding box center [262, 105] width 45 height 22
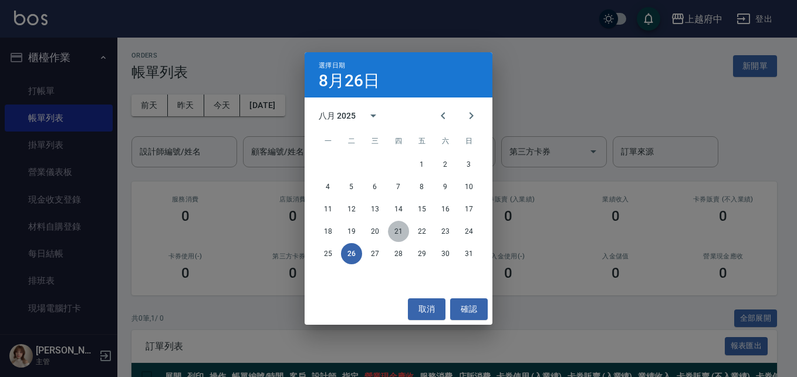
click at [397, 229] on button "21" at bounding box center [398, 231] width 21 height 21
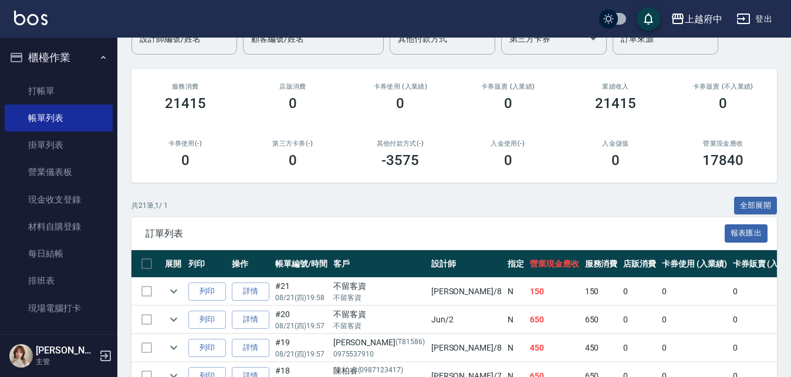
scroll to position [117, 0]
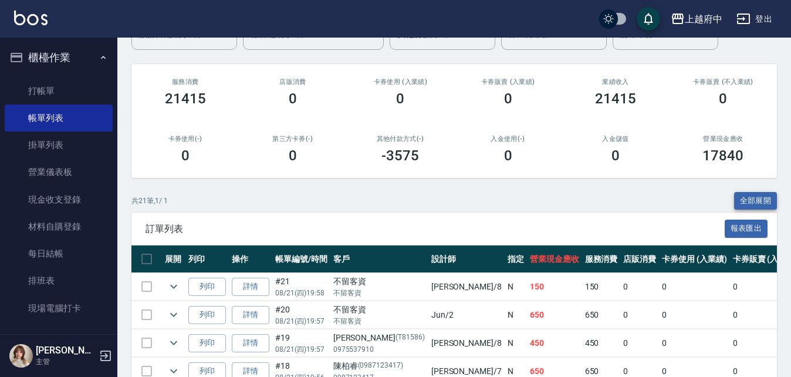
click at [756, 196] on button "全部展開" at bounding box center [755, 201] width 43 height 18
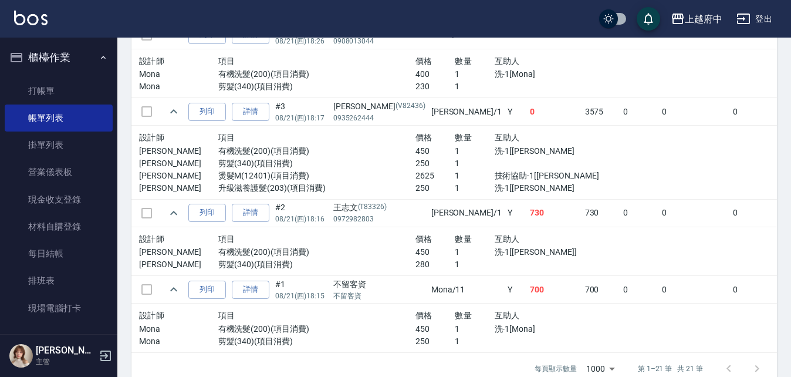
scroll to position [1701, 0]
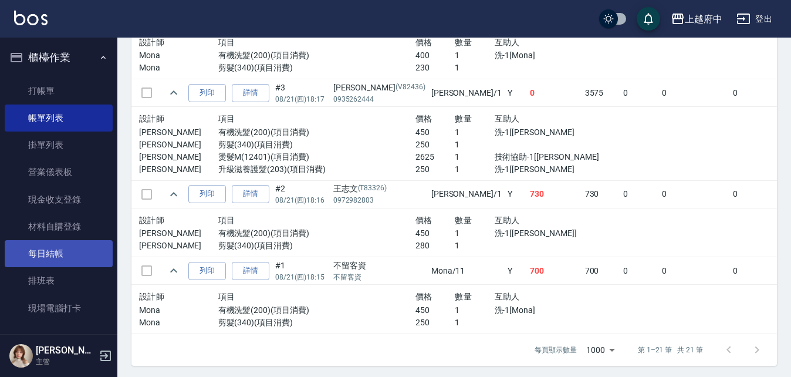
click at [53, 253] on link "每日結帳" at bounding box center [59, 253] width 108 height 27
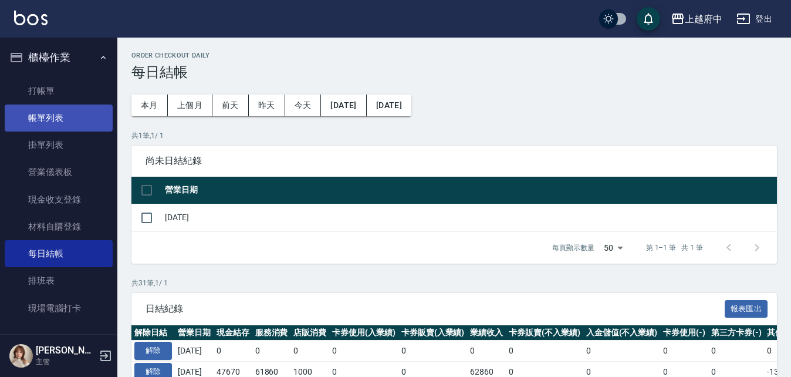
click at [39, 120] on link "帳單列表" at bounding box center [59, 117] width 108 height 27
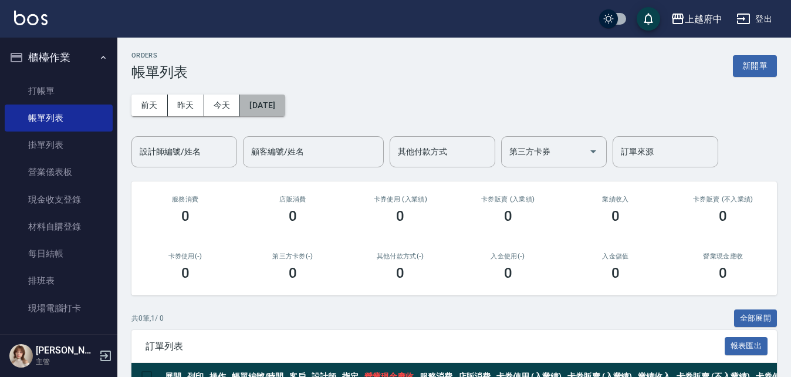
click at [270, 104] on button "[DATE]" at bounding box center [262, 105] width 45 height 22
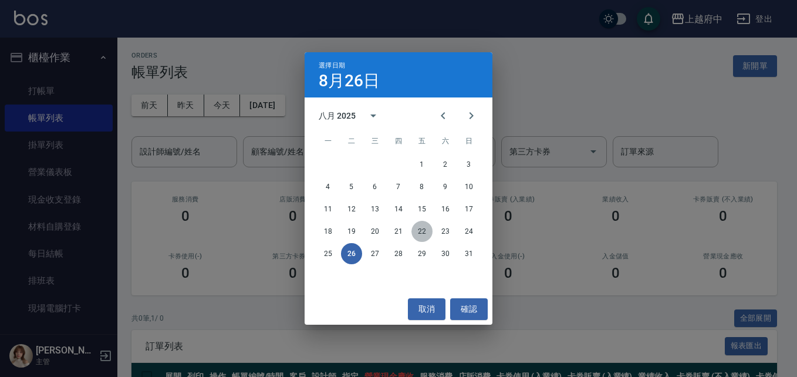
click at [421, 232] on button "22" at bounding box center [421, 231] width 21 height 21
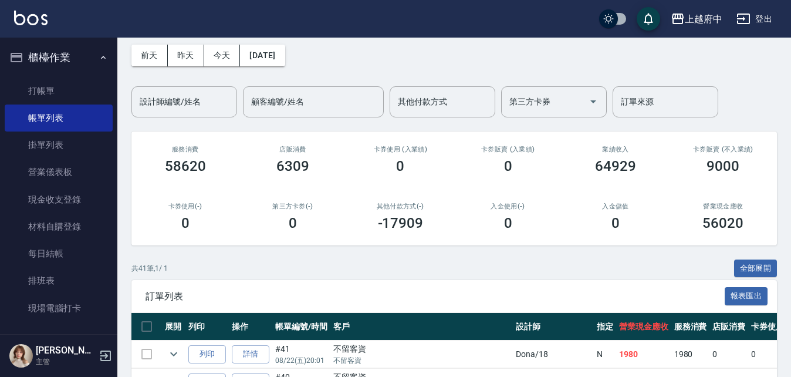
scroll to position [117, 0]
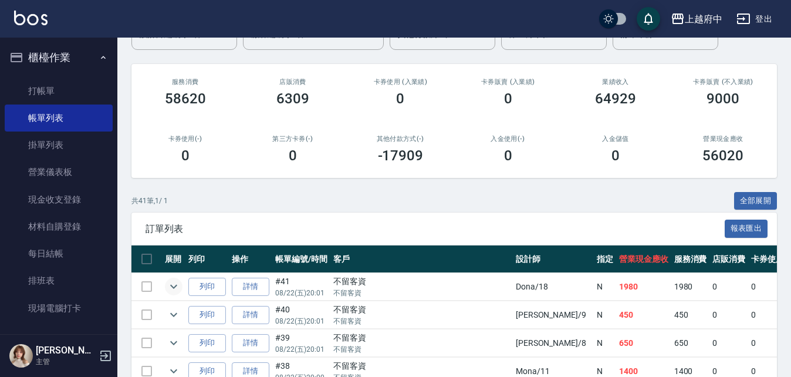
click at [172, 282] on icon "expand row" at bounding box center [174, 286] width 14 height 14
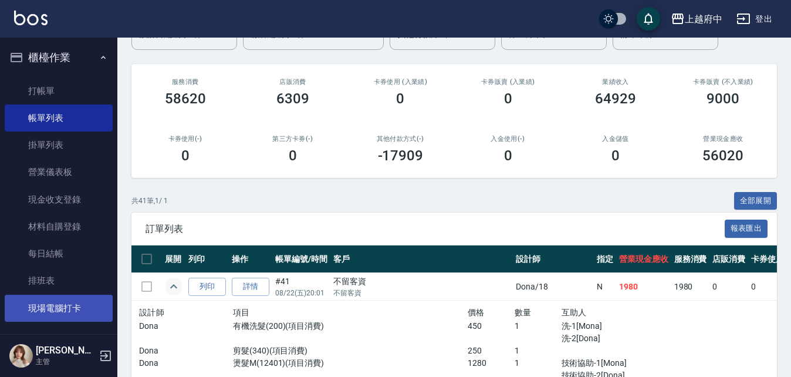
scroll to position [59, 0]
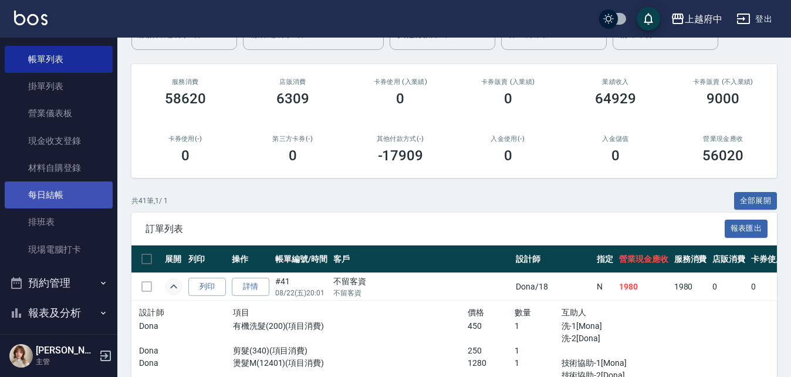
drag, startPoint x: 42, startPoint y: 195, endPoint x: 36, endPoint y: 204, distance: 10.6
click at [42, 195] on link "每日結帳" at bounding box center [59, 194] width 108 height 27
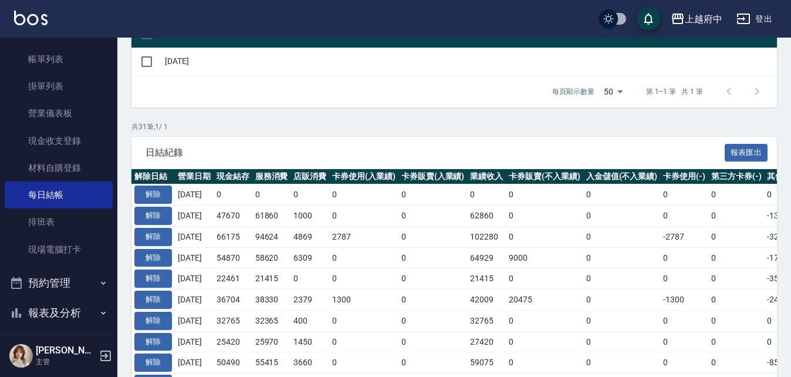
scroll to position [176, 0]
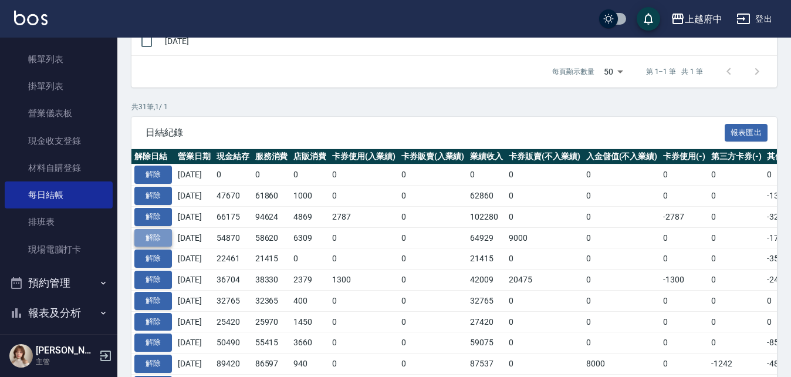
click at [147, 238] on button "解除" at bounding box center [153, 238] width 38 height 18
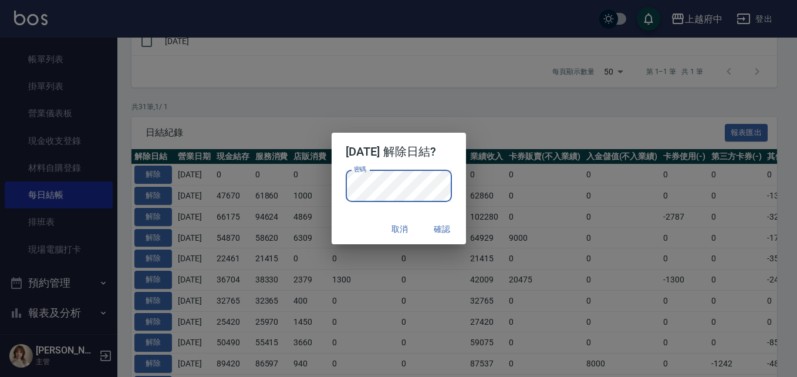
click at [343, 221] on div "取消 確認" at bounding box center [398, 229] width 134 height 31
click at [454, 228] on button "確認" at bounding box center [443, 229] width 38 height 22
